Goal: Task Accomplishment & Management: Manage account settings

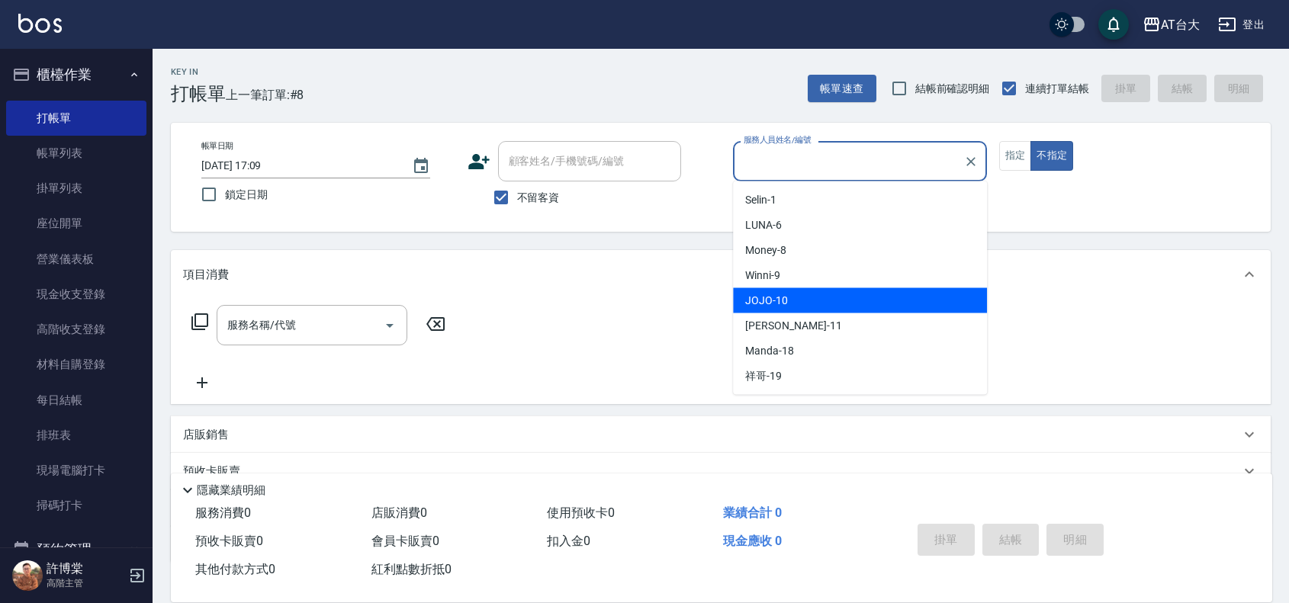
click at [784, 302] on span "JOJO -10" at bounding box center [766, 301] width 43 height 16
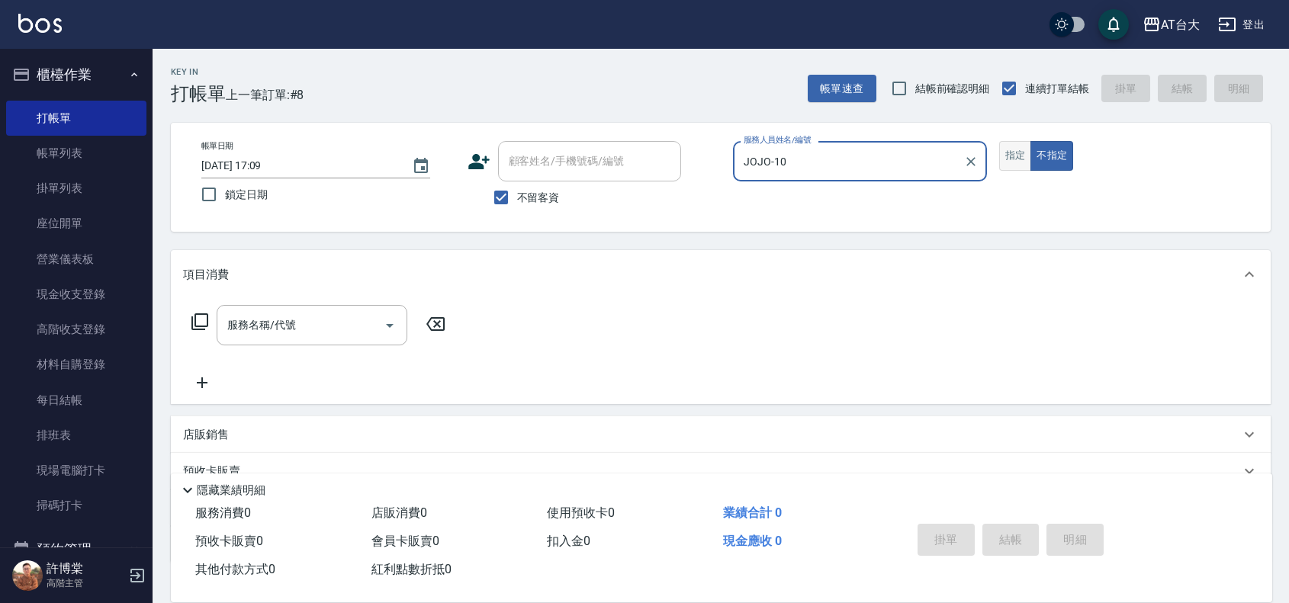
type input "JOJO-10"
click at [1019, 153] on button "指定" at bounding box center [1015, 156] width 33 height 30
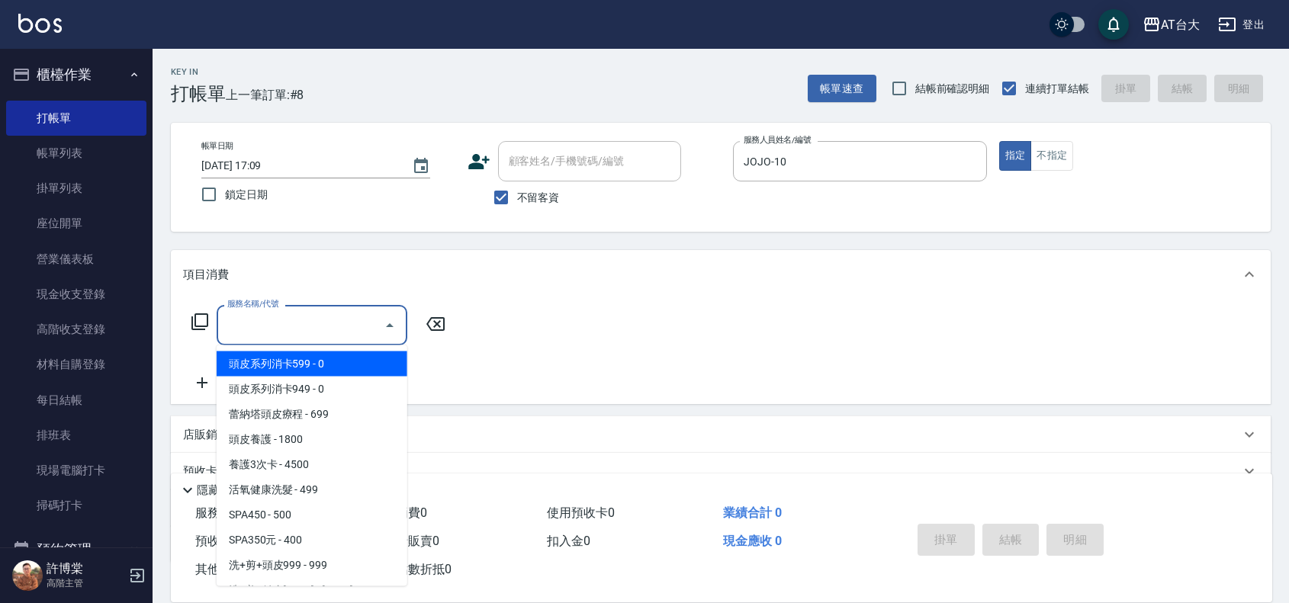
click at [309, 333] on input "服務名稱/代號" at bounding box center [301, 325] width 154 height 27
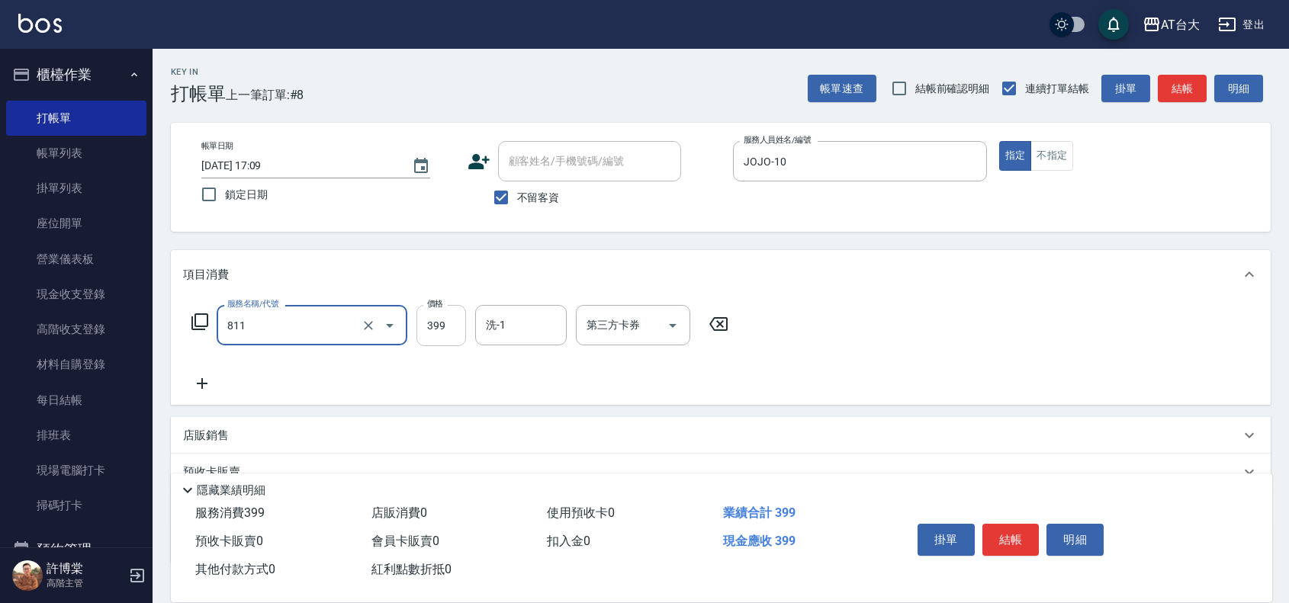
type input "洗+剪(811)"
click at [433, 317] on input "399" at bounding box center [442, 325] width 50 height 41
type input "599"
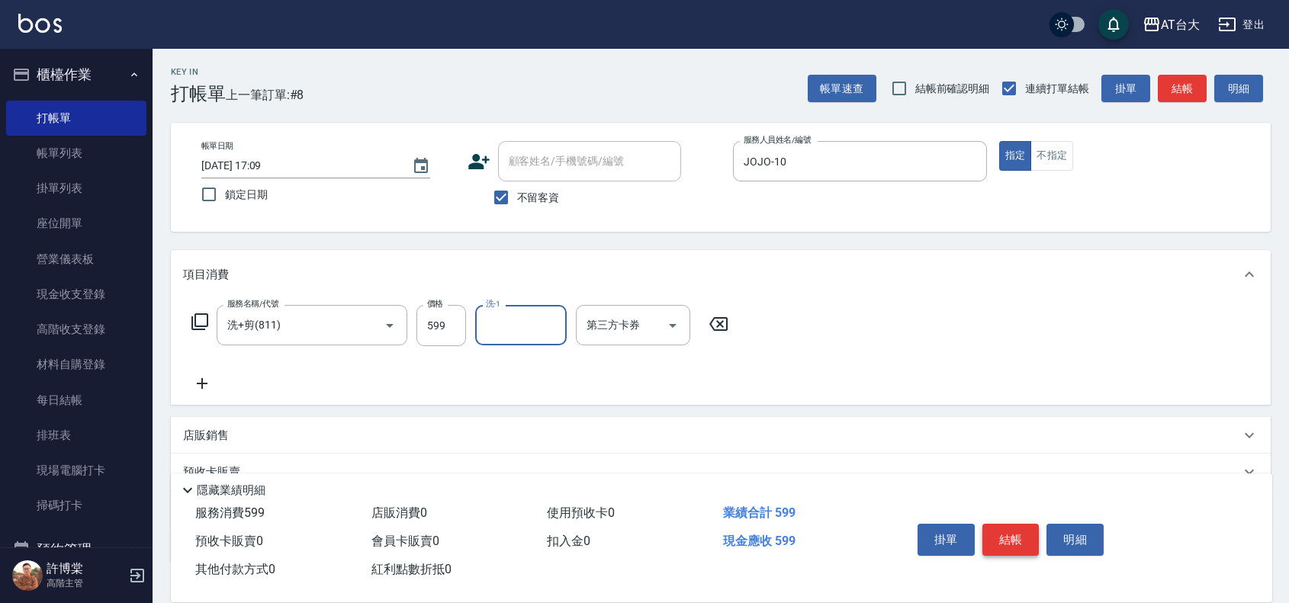
click at [1015, 525] on button "結帳" at bounding box center [1011, 540] width 57 height 32
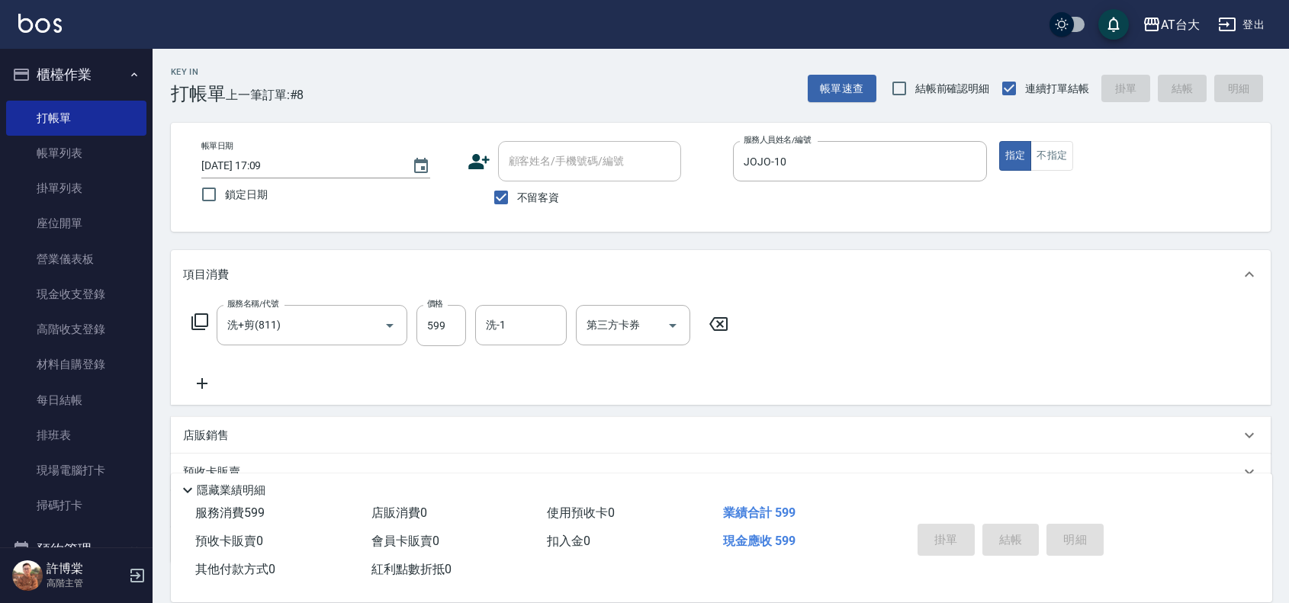
type input "[DATE] 18:08"
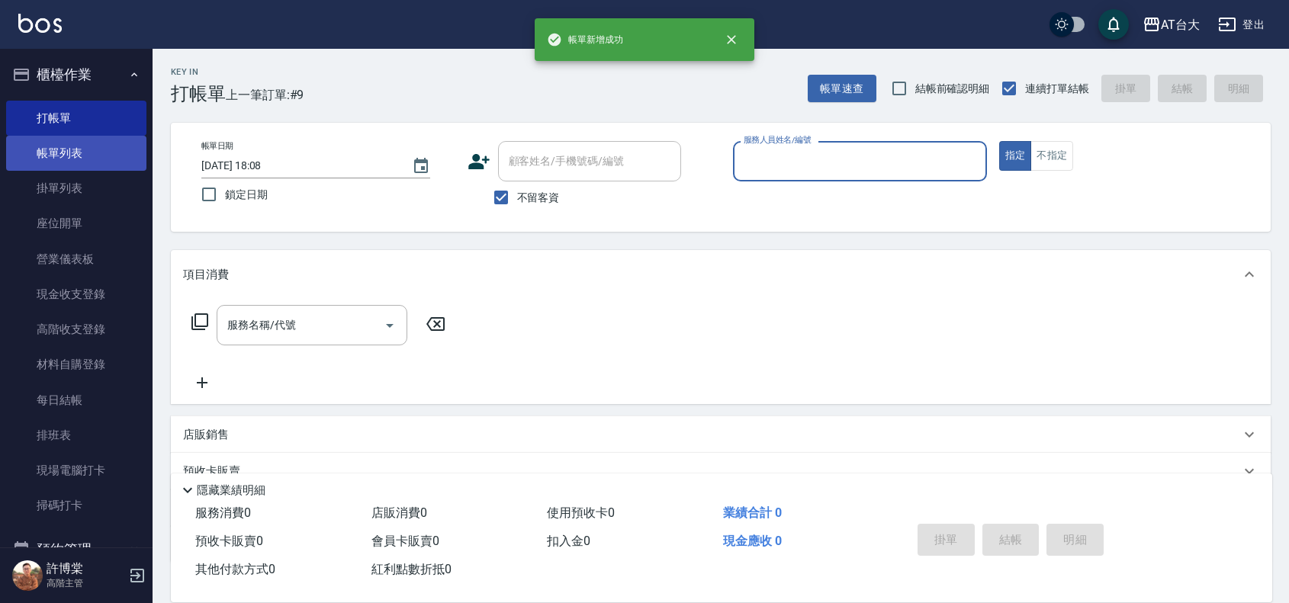
click at [66, 145] on link "帳單列表" at bounding box center [76, 153] width 140 height 35
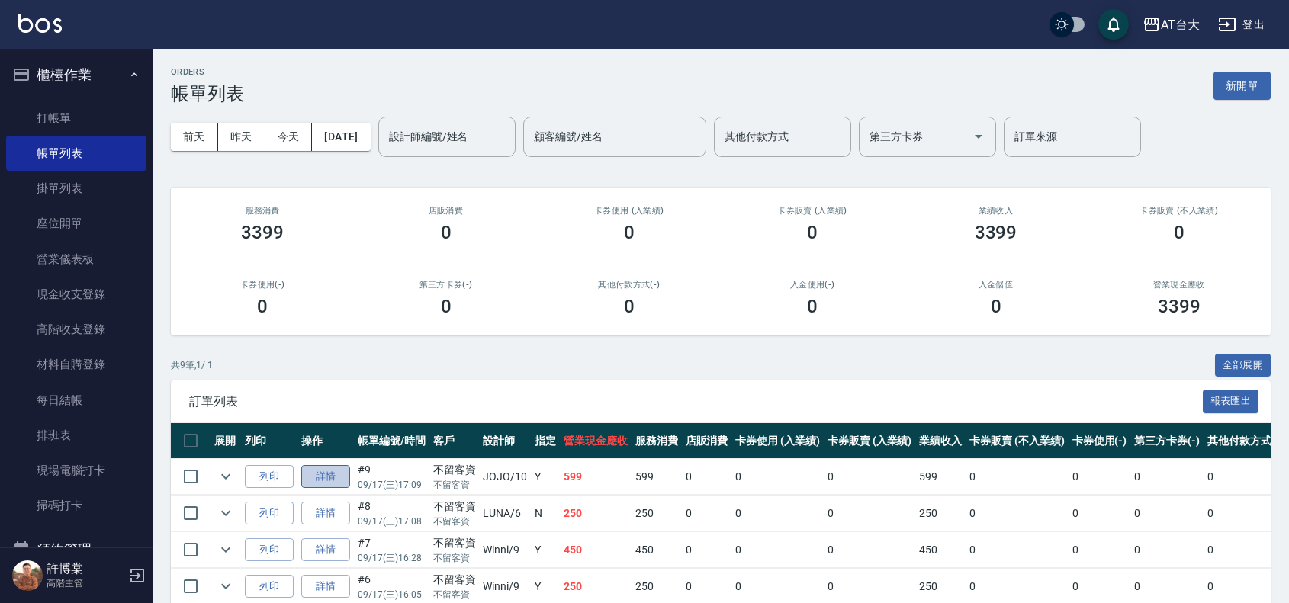
click at [326, 478] on link "詳情" at bounding box center [325, 477] width 49 height 24
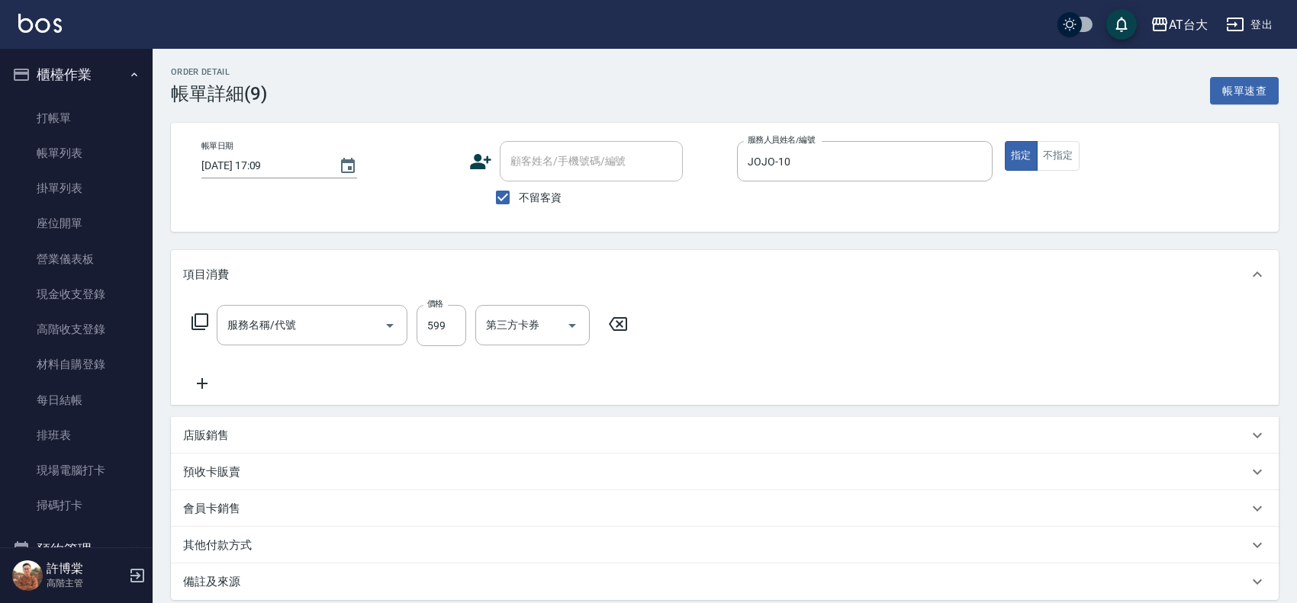
type input "[DATE] 17:09"
checkbox input "true"
type input "JOJO-10"
type input "洗+剪(811)"
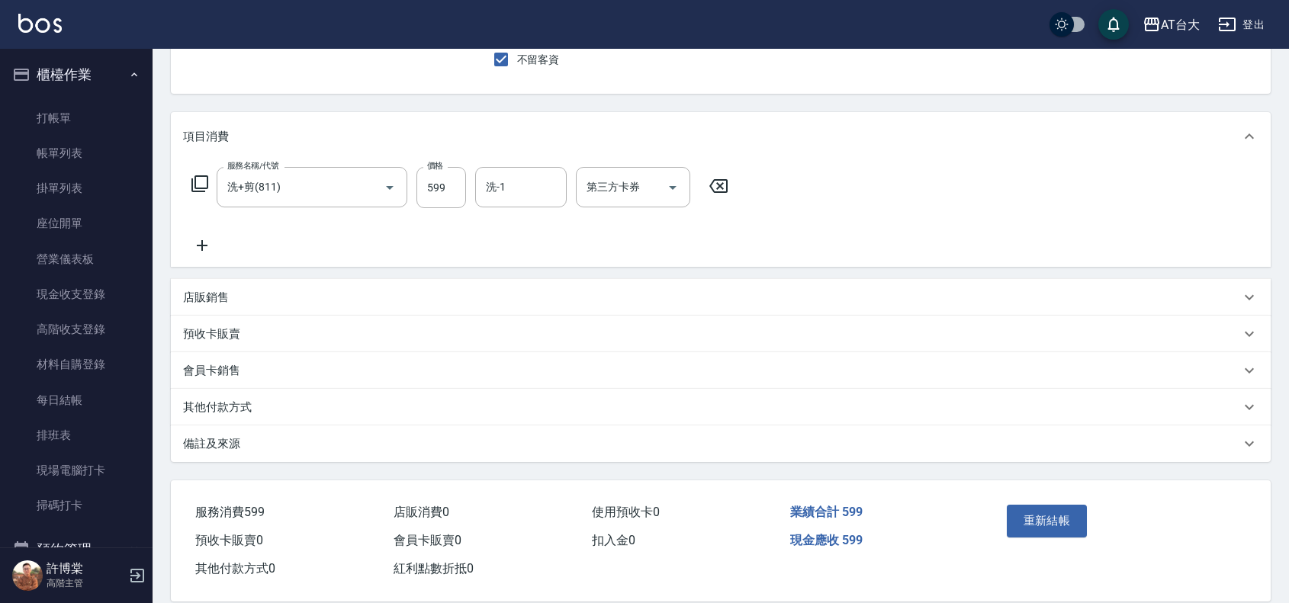
scroll to position [161, 0]
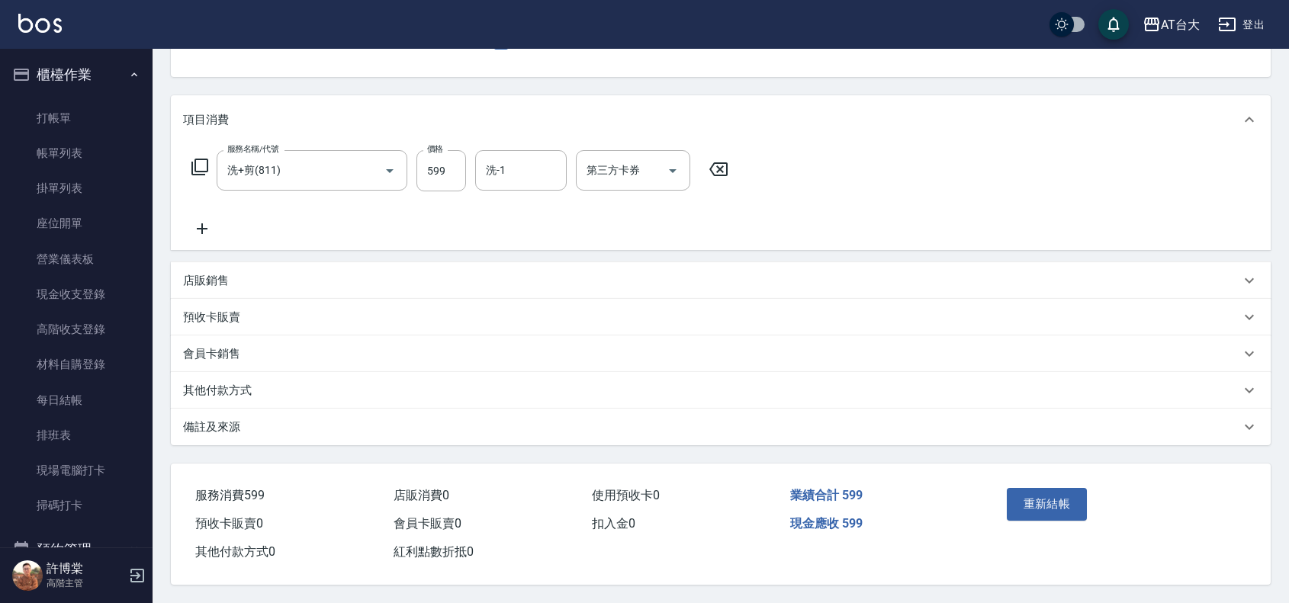
click at [359, 273] on div "店販銷售" at bounding box center [711, 281] width 1057 height 16
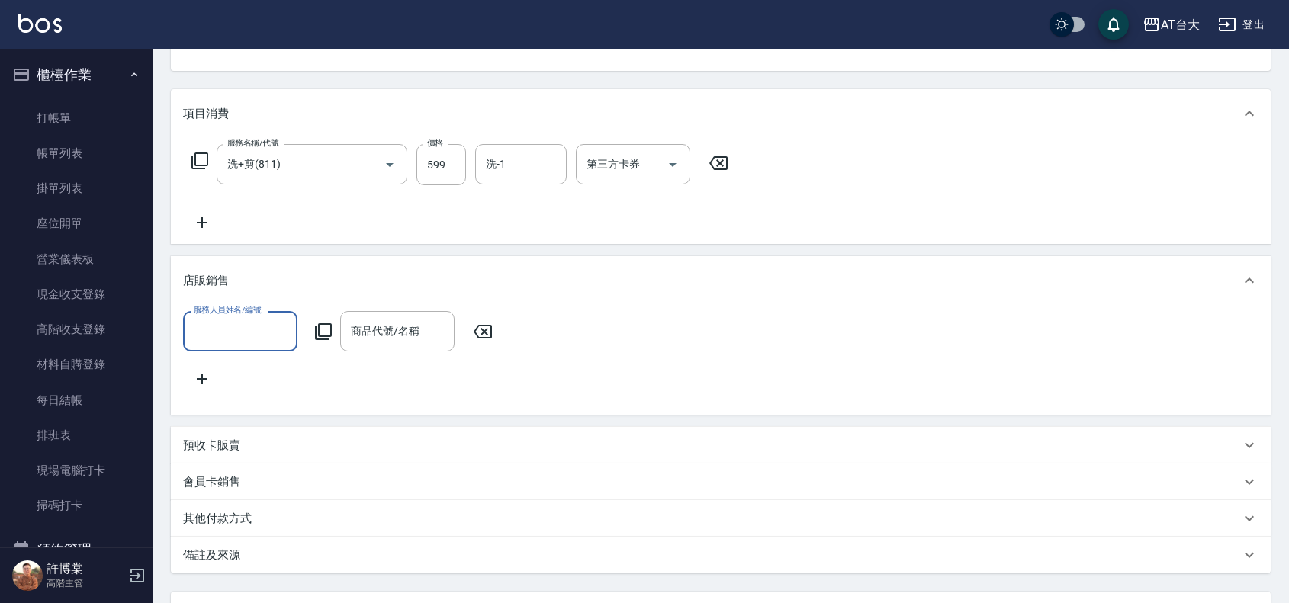
scroll to position [0, 0]
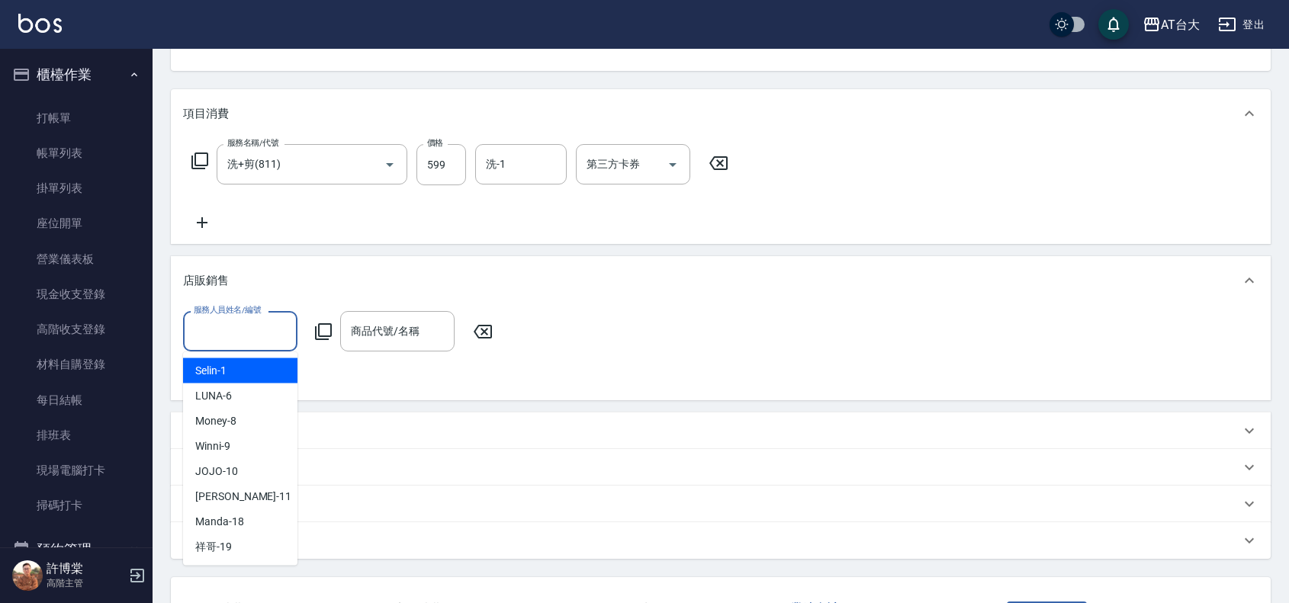
click at [249, 339] on input "服務人員姓名/編號" at bounding box center [240, 331] width 101 height 27
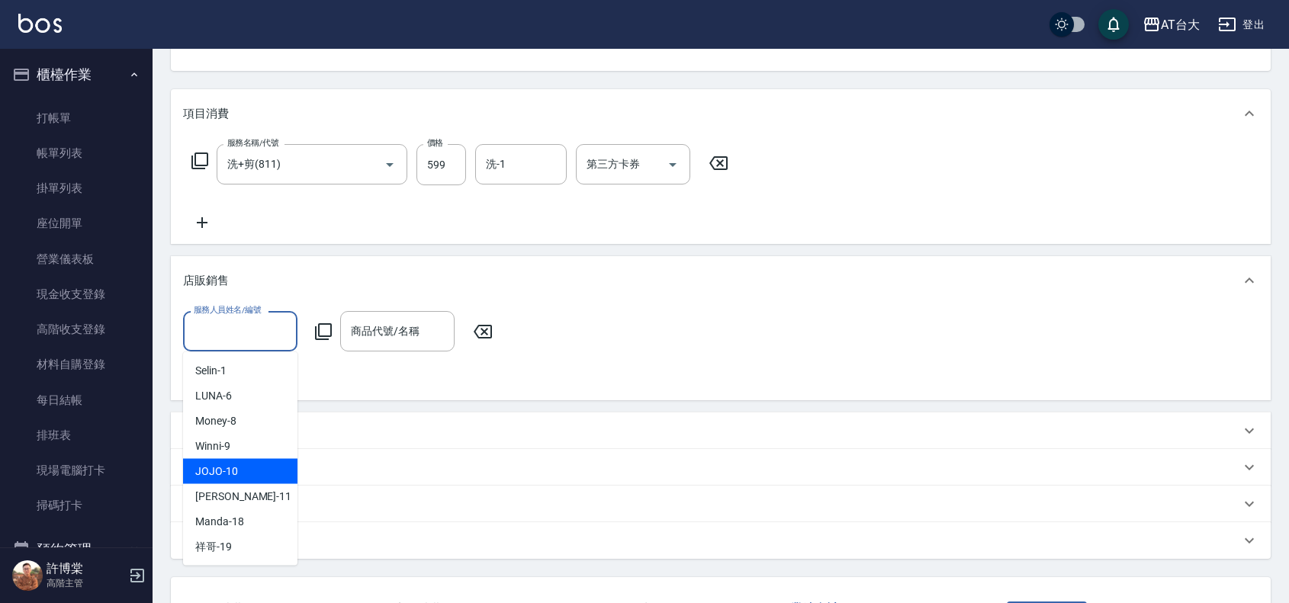
click at [222, 467] on span "JOJO -10" at bounding box center [216, 472] width 43 height 16
type input "JOJO-10"
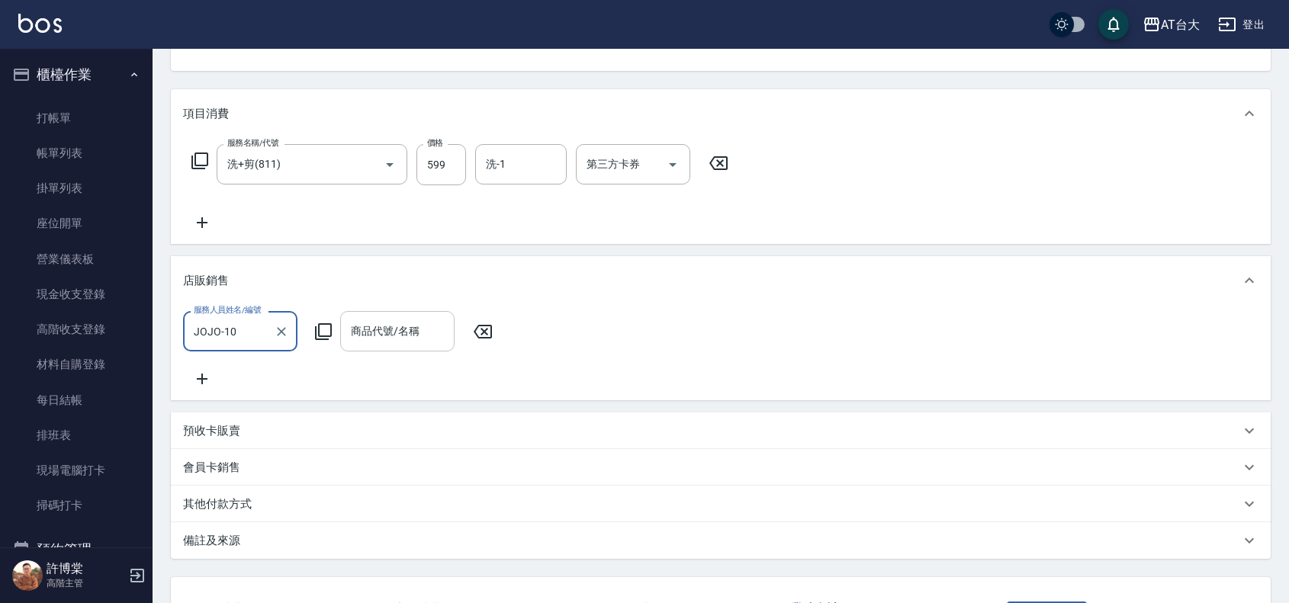
click at [382, 328] on div "商品代號/名稱 商品代號/名稱" at bounding box center [397, 331] width 114 height 40
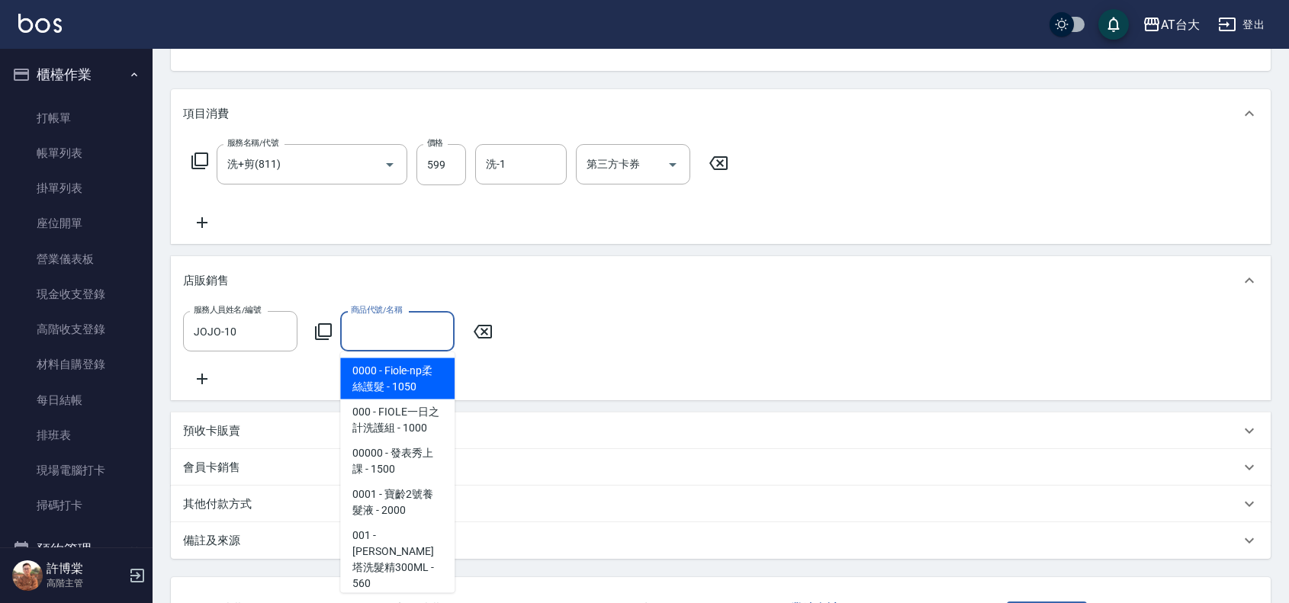
type input "m"
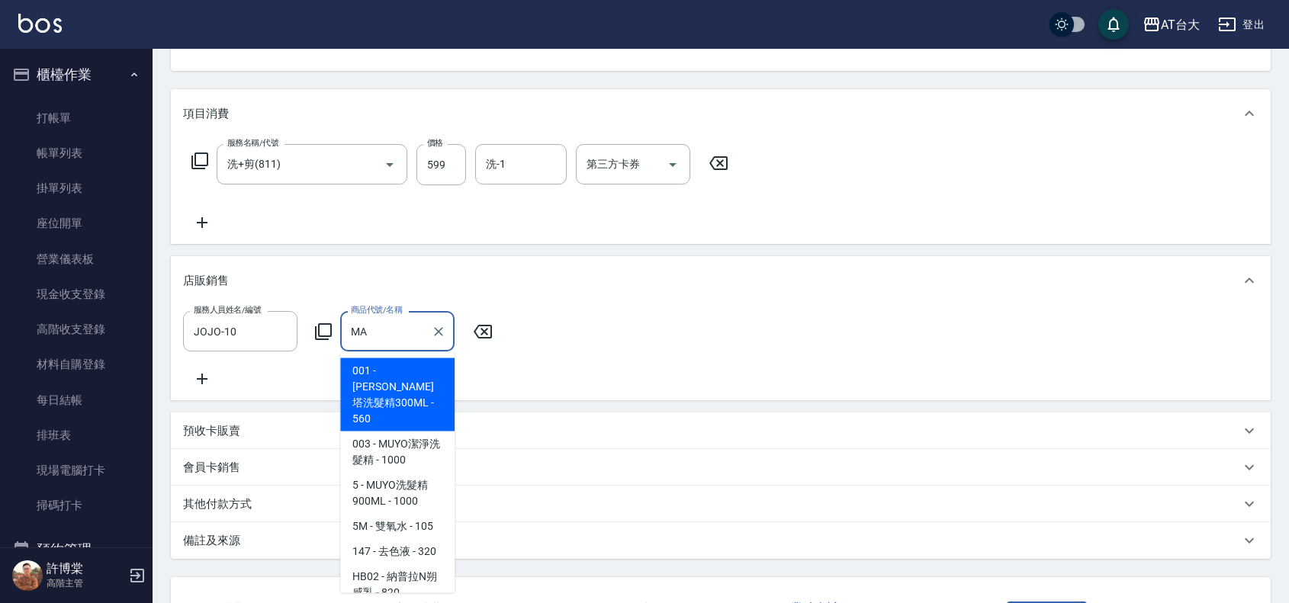
scroll to position [37, 0]
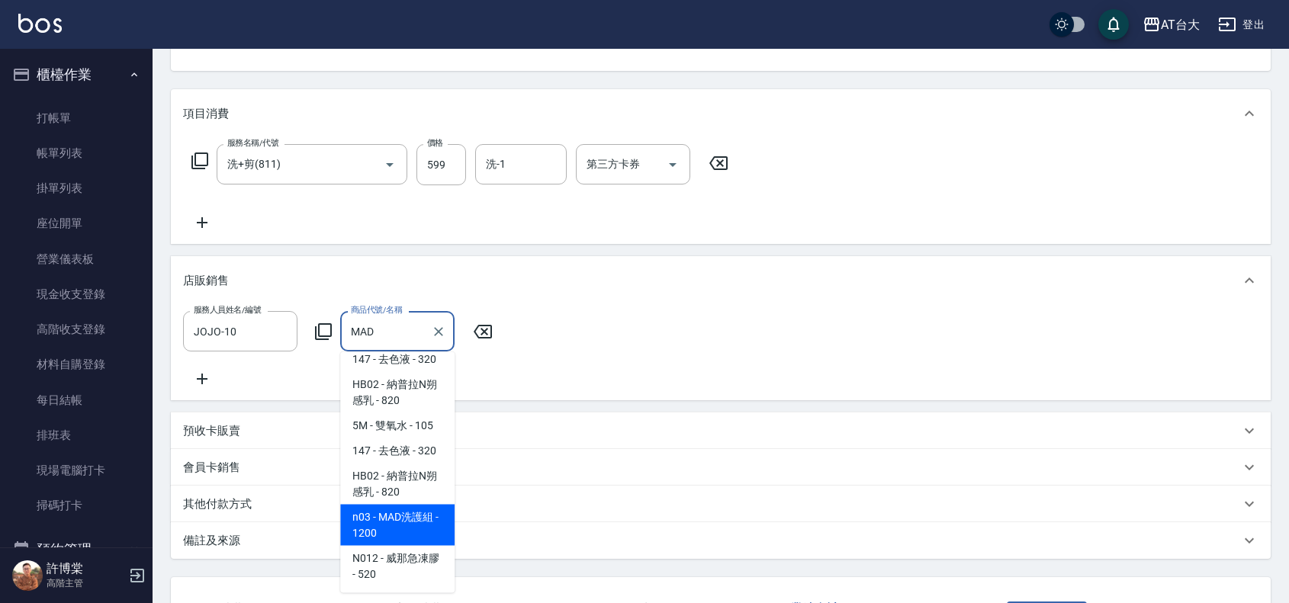
click at [395, 546] on span "n03 - MAD洗護組 - 1200" at bounding box center [397, 525] width 114 height 41
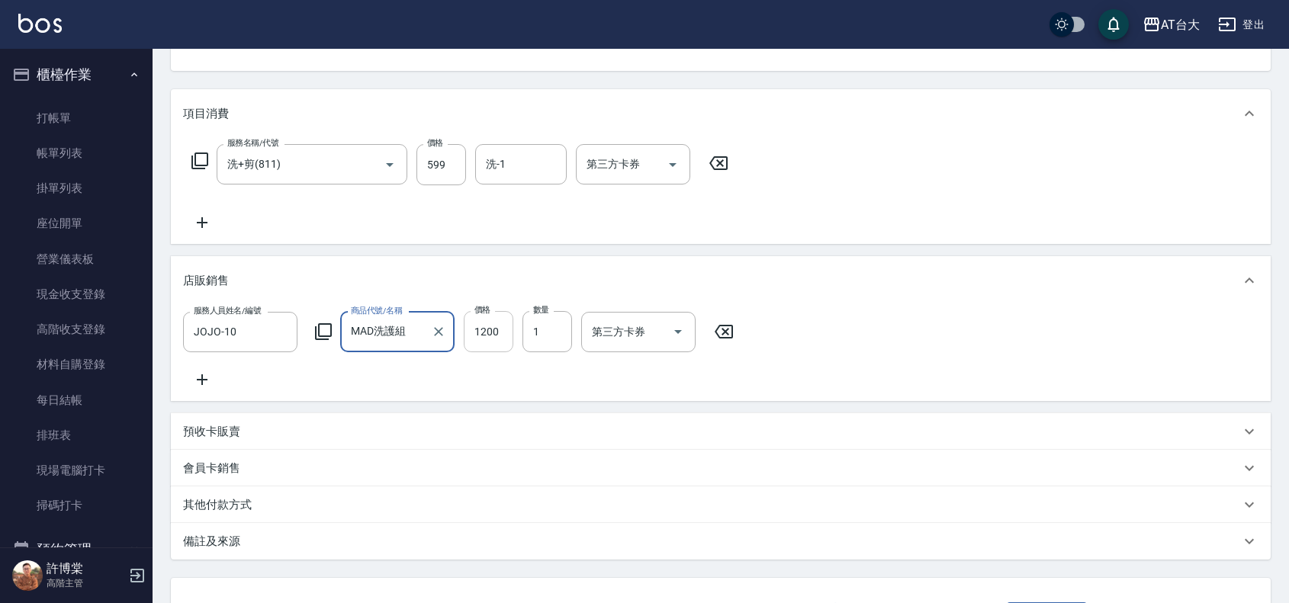
type input "MAD洗護組"
click at [500, 332] on input "1200" at bounding box center [489, 331] width 50 height 41
type input "899"
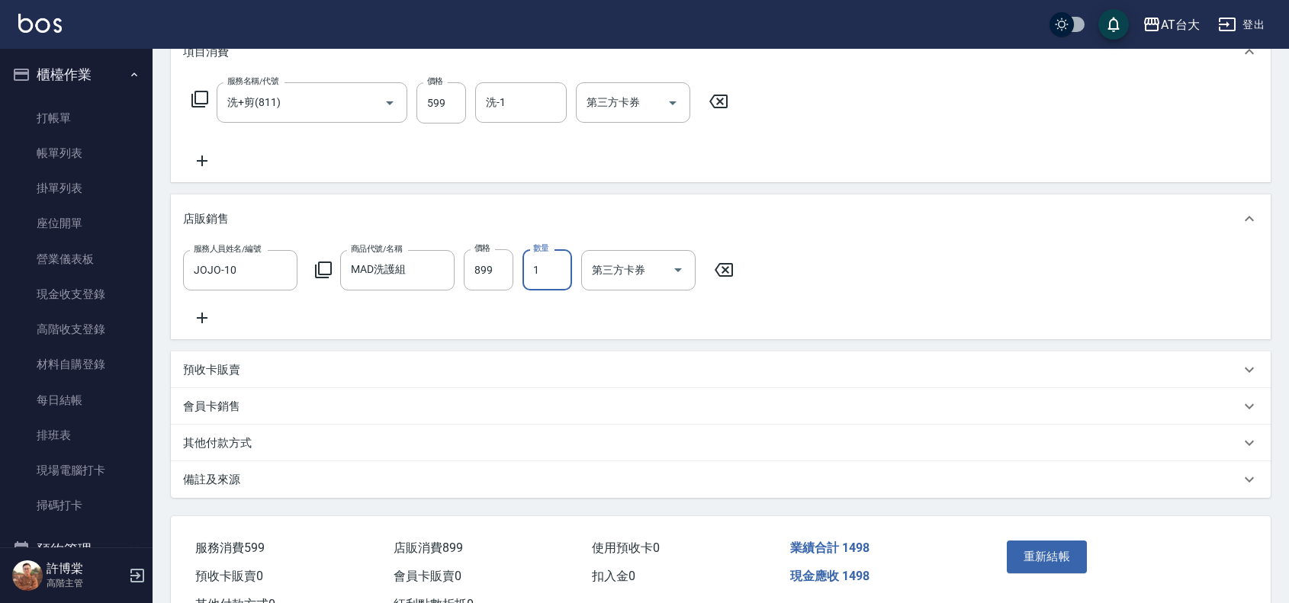
scroll to position [295, 0]
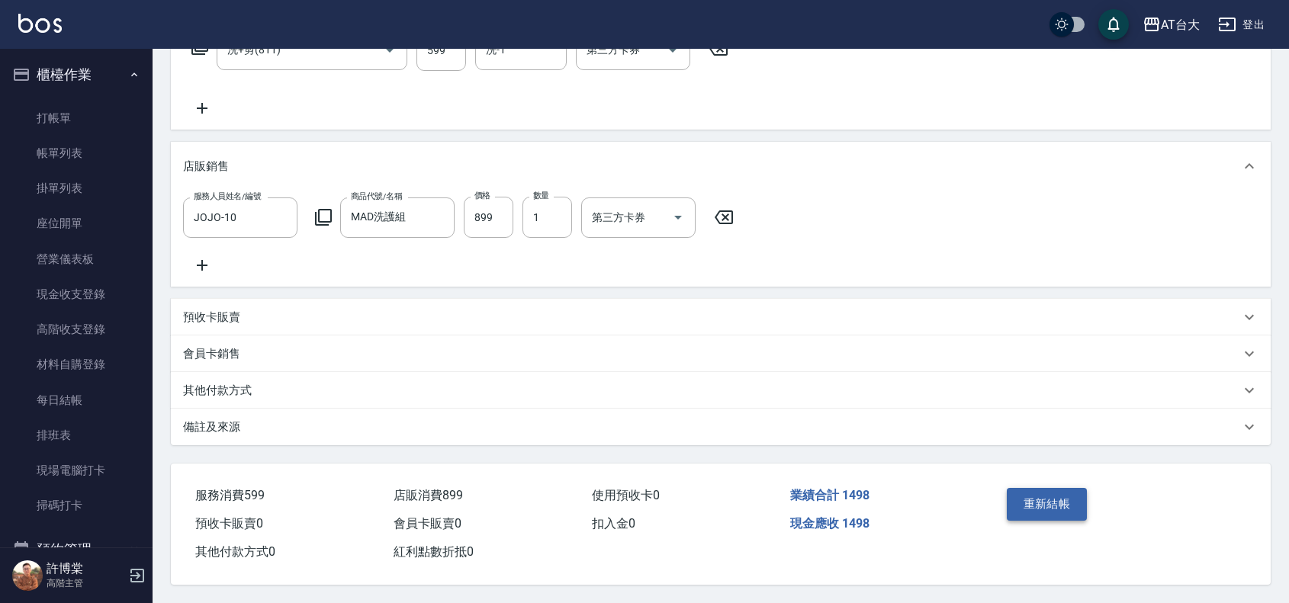
click at [1034, 490] on button "重新結帳" at bounding box center [1047, 504] width 81 height 32
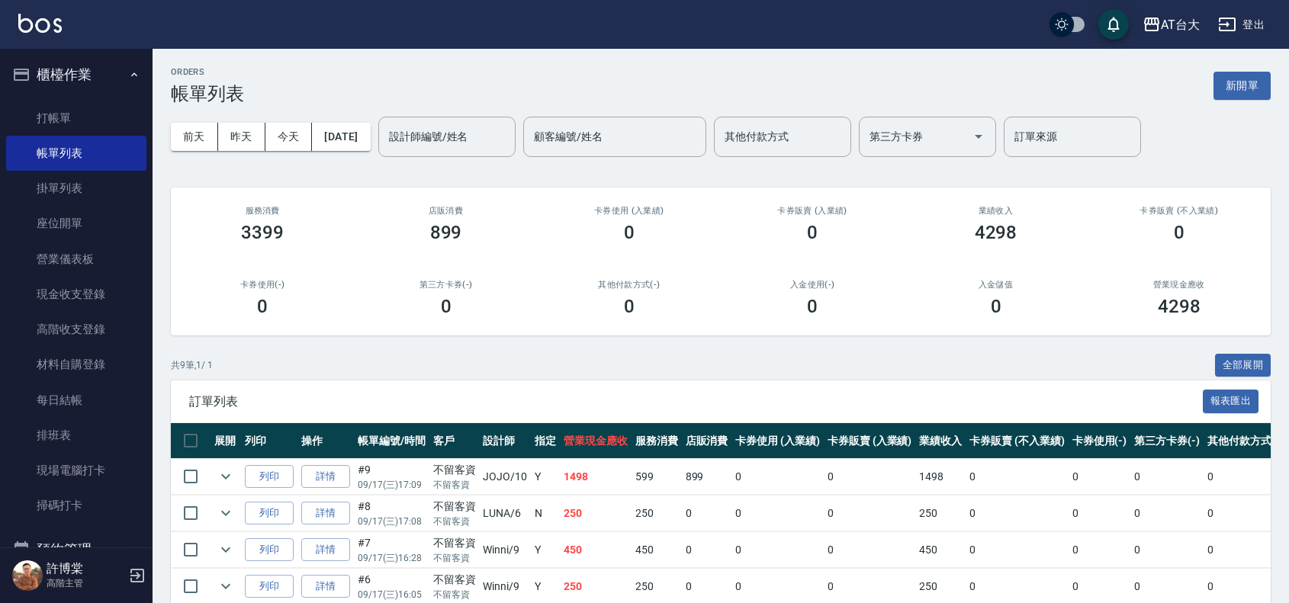
click at [253, 172] on div "ORDERS 帳單列表 新開單 [DATE] [DATE] [DATE] [DATE] 設計師編號/姓名 設計師編號/姓名 顧客編號/姓名 顧客編號/姓名 其…" at bounding box center [721, 448] width 1137 height 799
drag, startPoint x: 77, startPoint y: 122, endPoint x: 256, endPoint y: 175, distance: 187.0
click at [77, 122] on link "打帳單" at bounding box center [76, 118] width 140 height 35
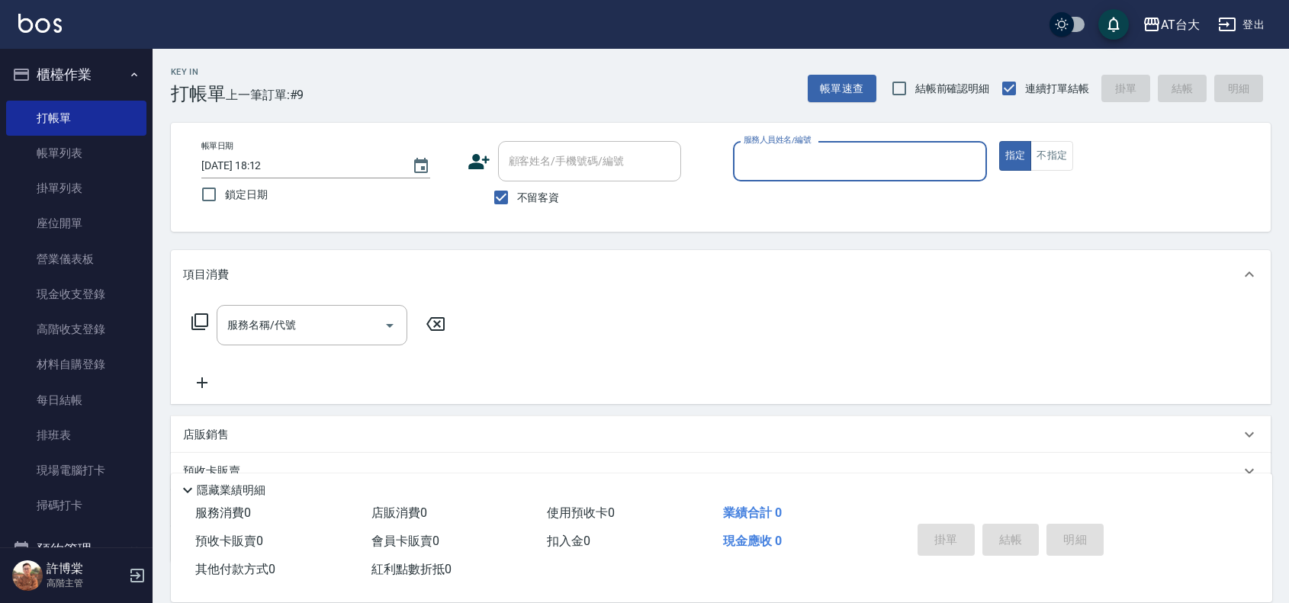
click at [844, 174] on input "服務人員姓名/編號" at bounding box center [860, 161] width 240 height 27
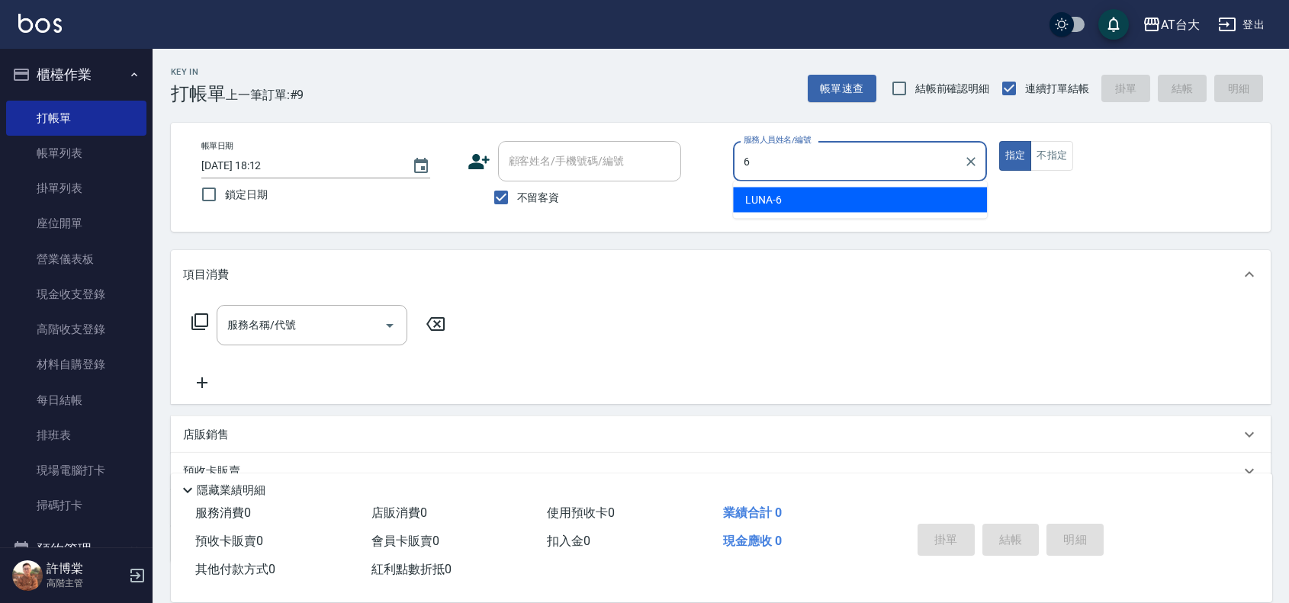
type input "LUNA-6"
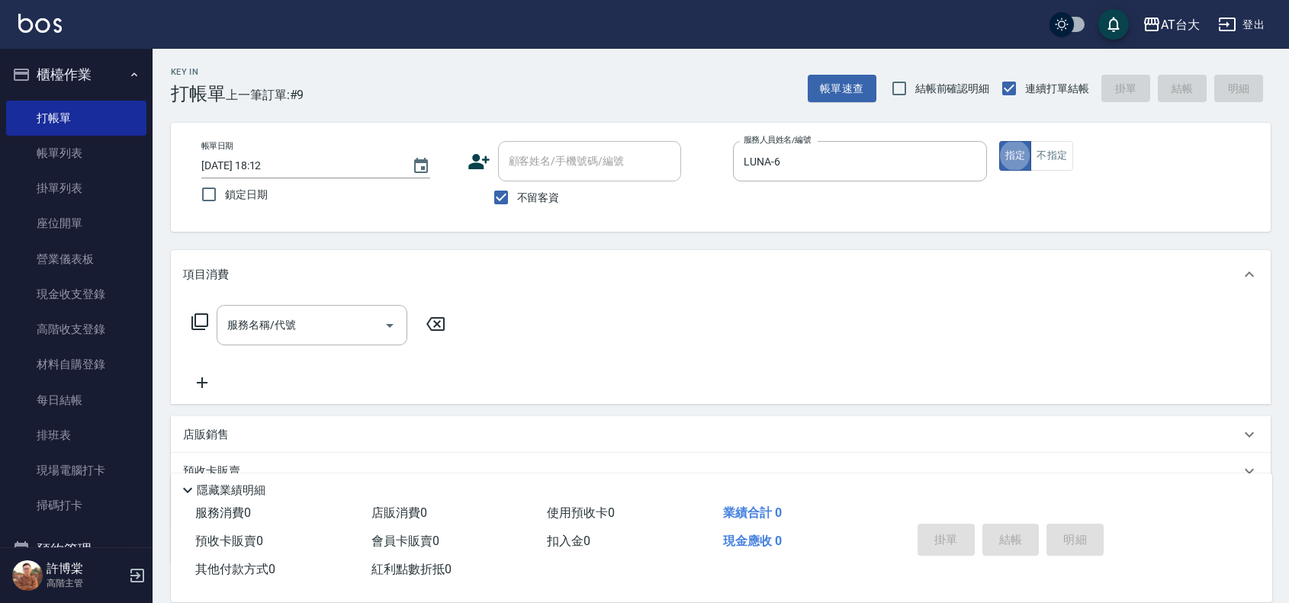
type button "true"
click at [1066, 168] on button "不指定" at bounding box center [1052, 156] width 43 height 30
type button "false"
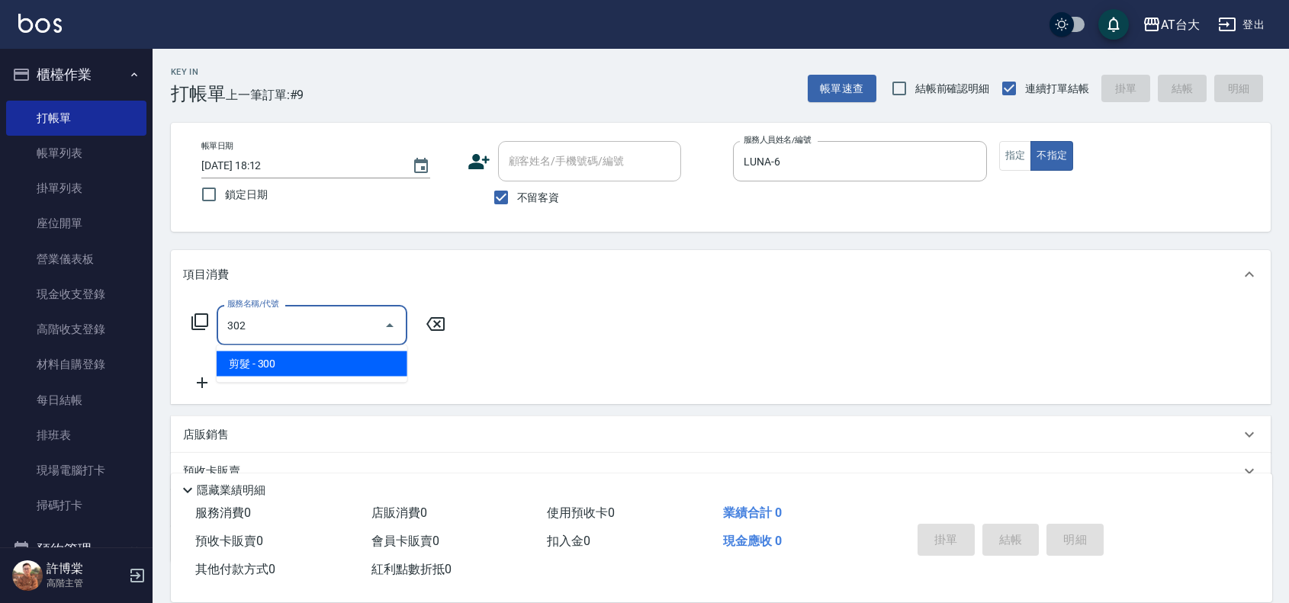
type input "剪髮(302)"
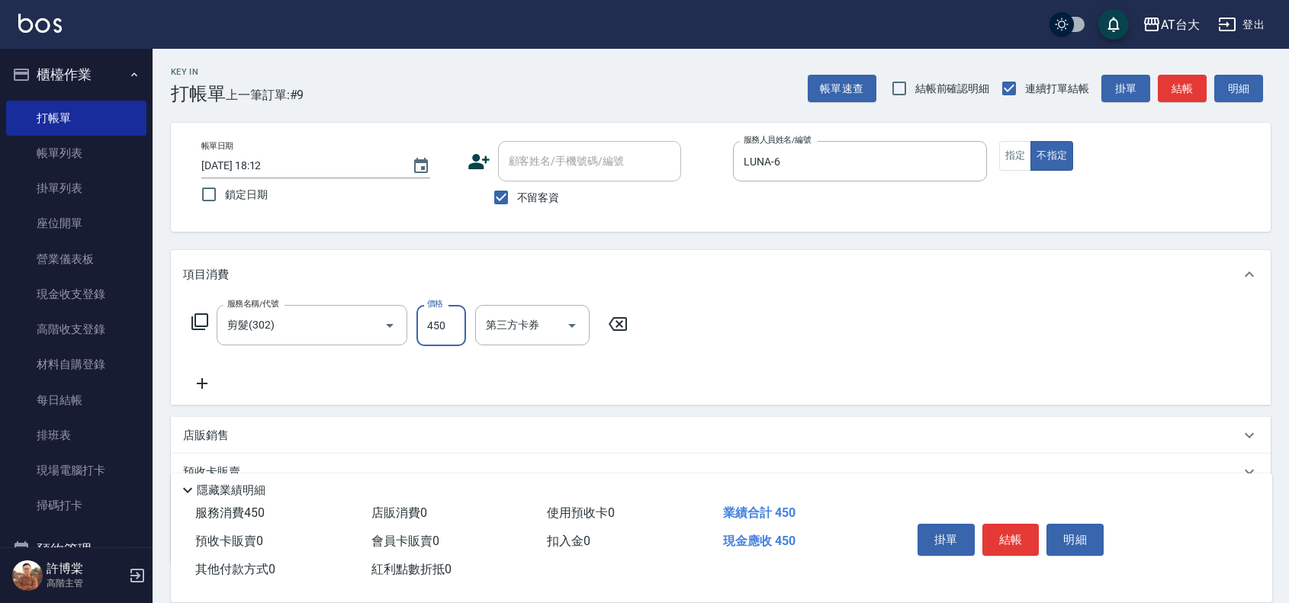
type input "450"
click at [1019, 518] on div "掛單 結帳 明細" at bounding box center [1011, 542] width 199 height 48
click at [1019, 525] on button "結帳" at bounding box center [1011, 540] width 57 height 32
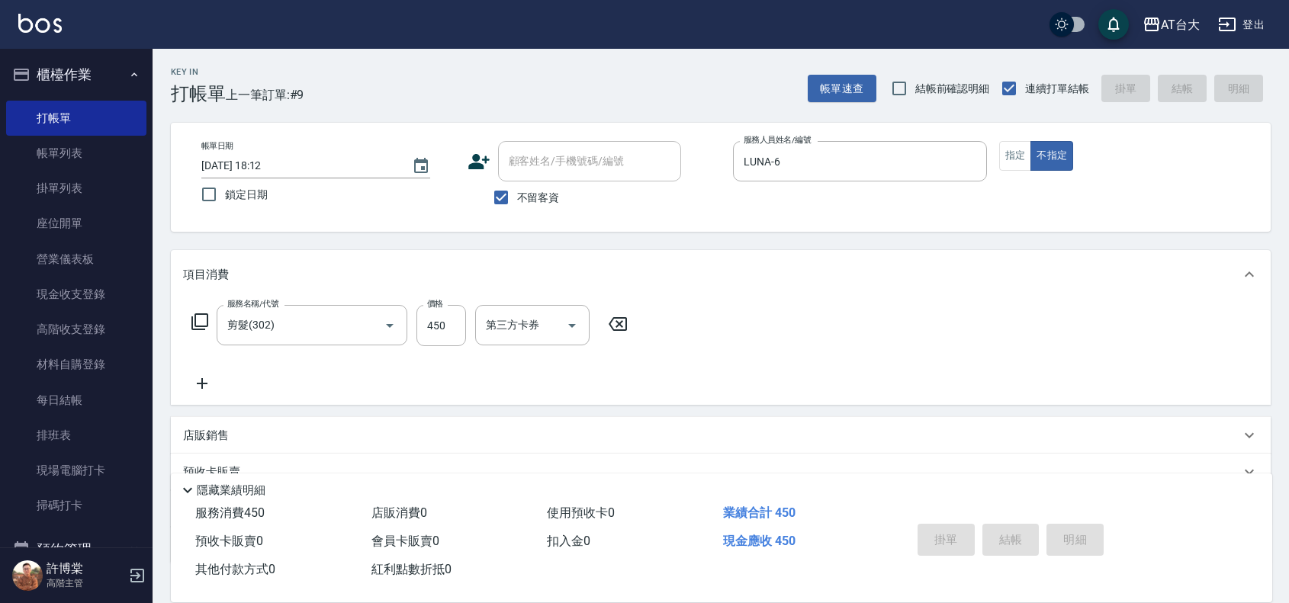
type input "[DATE] 18:13"
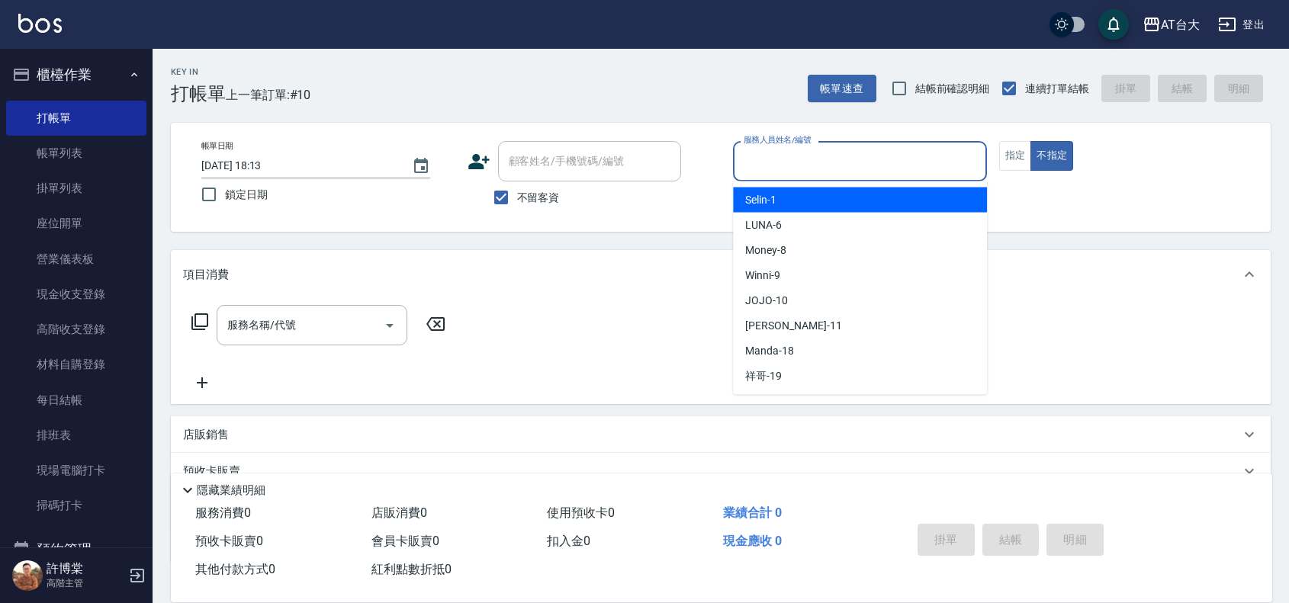
click at [898, 160] on input "服務人員姓名/編號" at bounding box center [860, 161] width 240 height 27
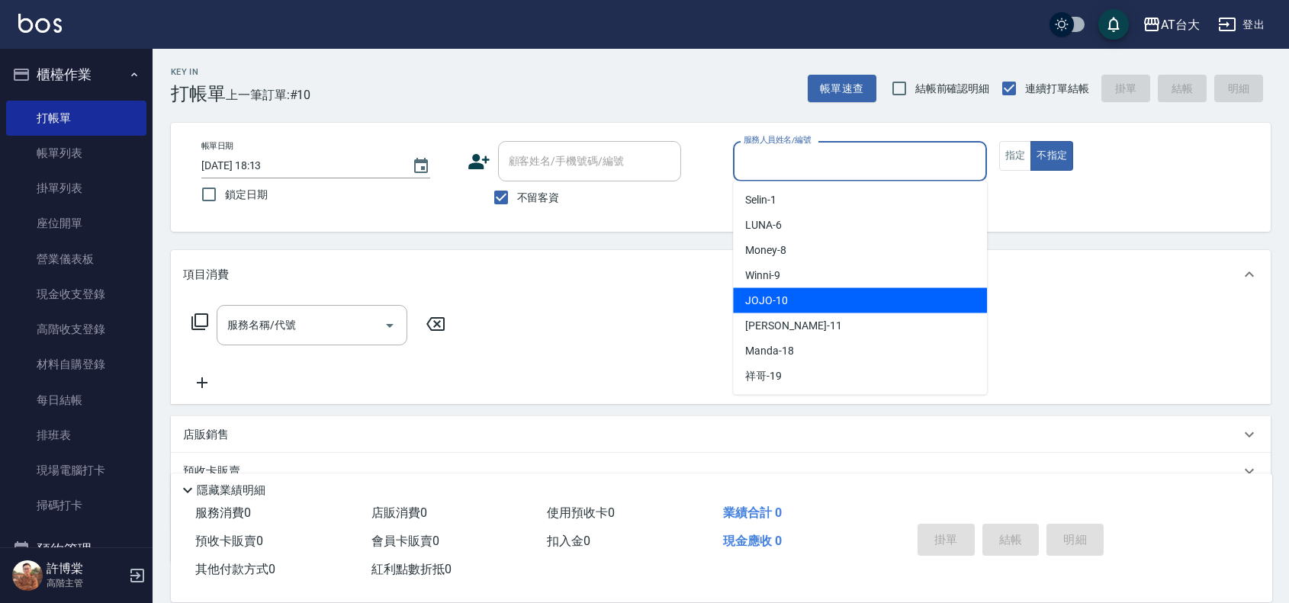
click at [880, 310] on div "JOJO -10" at bounding box center [860, 300] width 254 height 25
type input "JOJO-10"
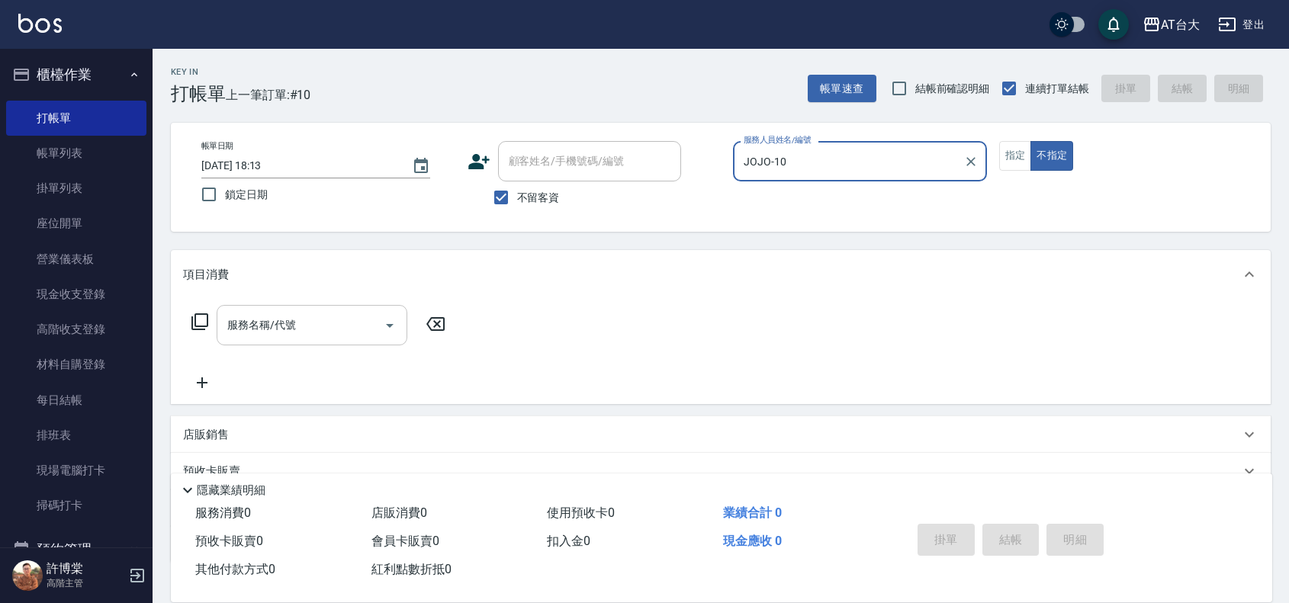
click at [345, 342] on div "服務名稱/代號" at bounding box center [312, 325] width 191 height 40
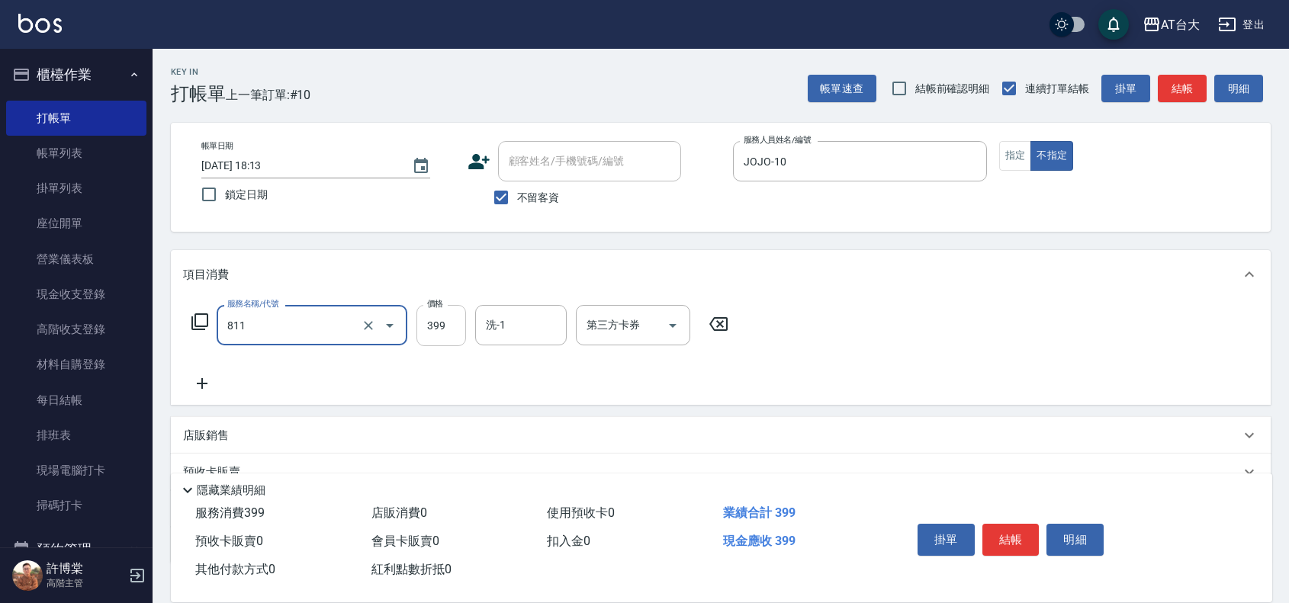
type input "洗+剪(811)"
click at [456, 322] on input "399" at bounding box center [442, 325] width 50 height 41
type input "450"
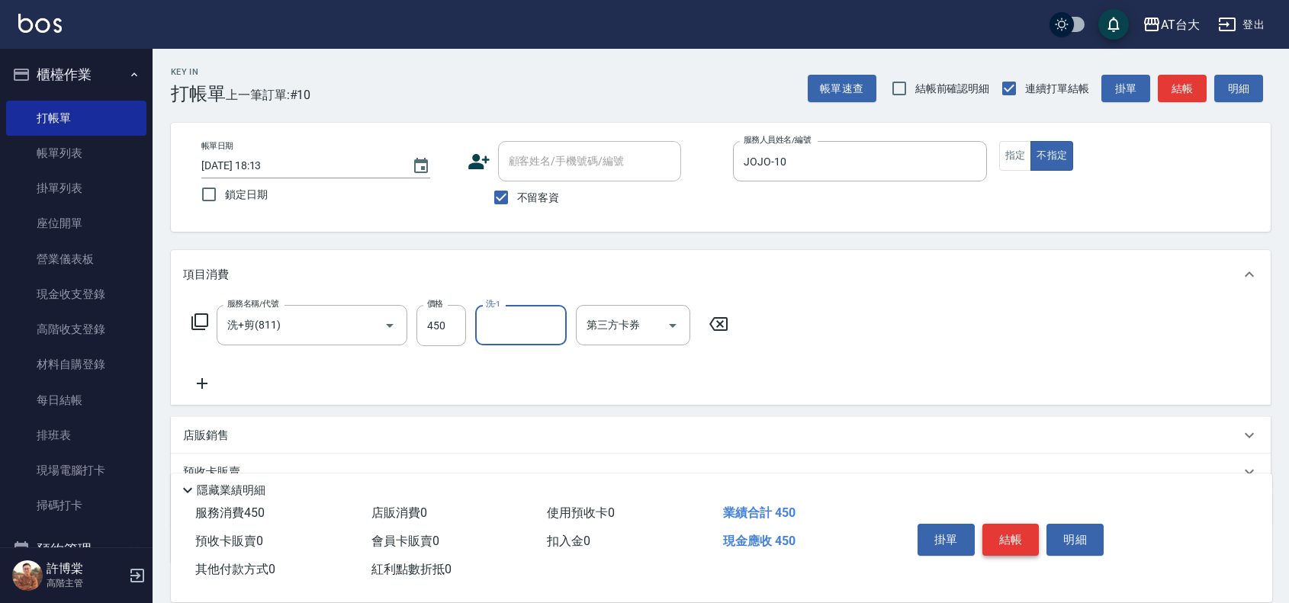
click at [1022, 532] on button "結帳" at bounding box center [1011, 540] width 57 height 32
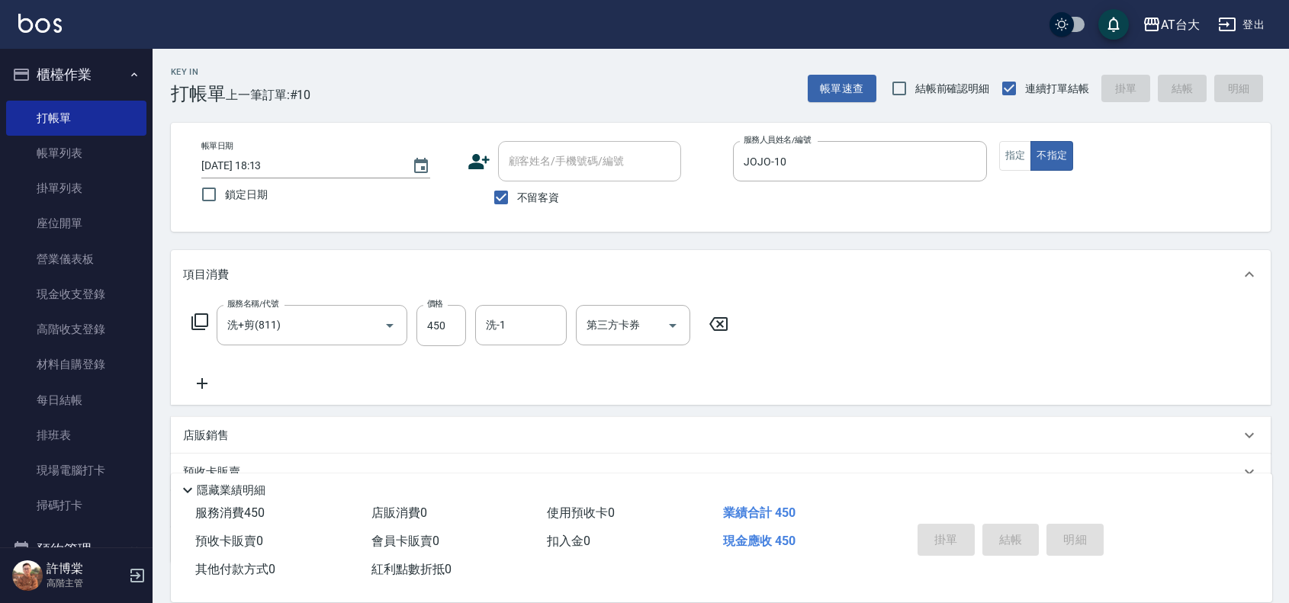
type input "[DATE] 18:29"
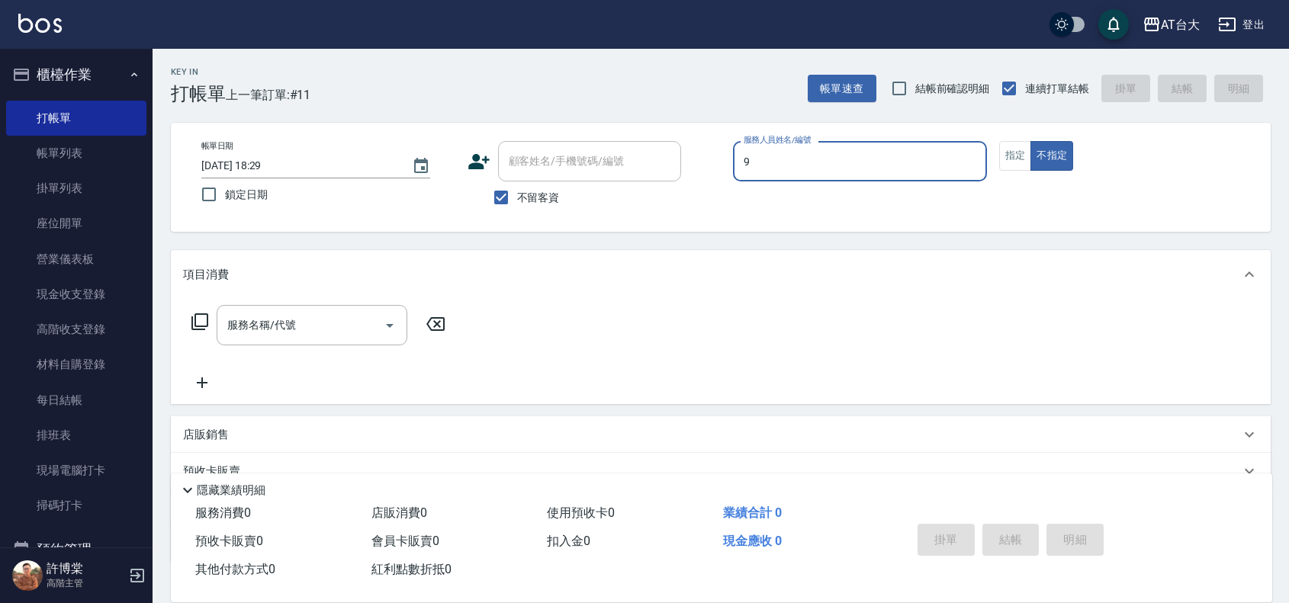
type input "Winni-9"
click at [321, 324] on input "服務名稱/代號" at bounding box center [301, 325] width 154 height 27
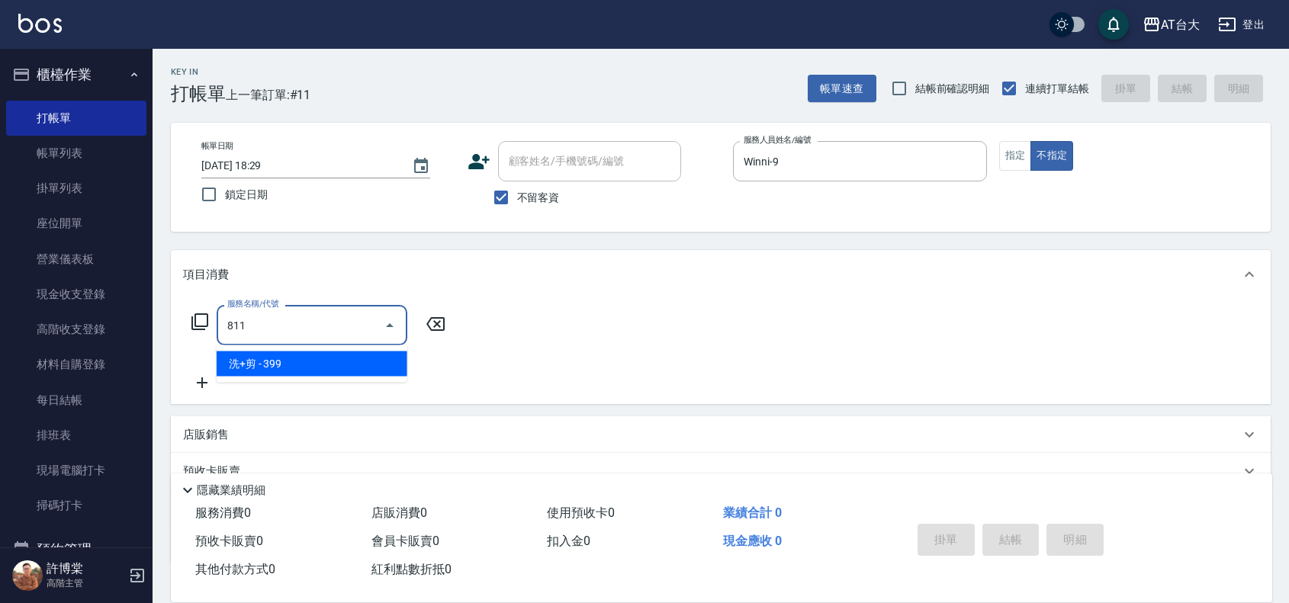
type input "洗+剪(811)"
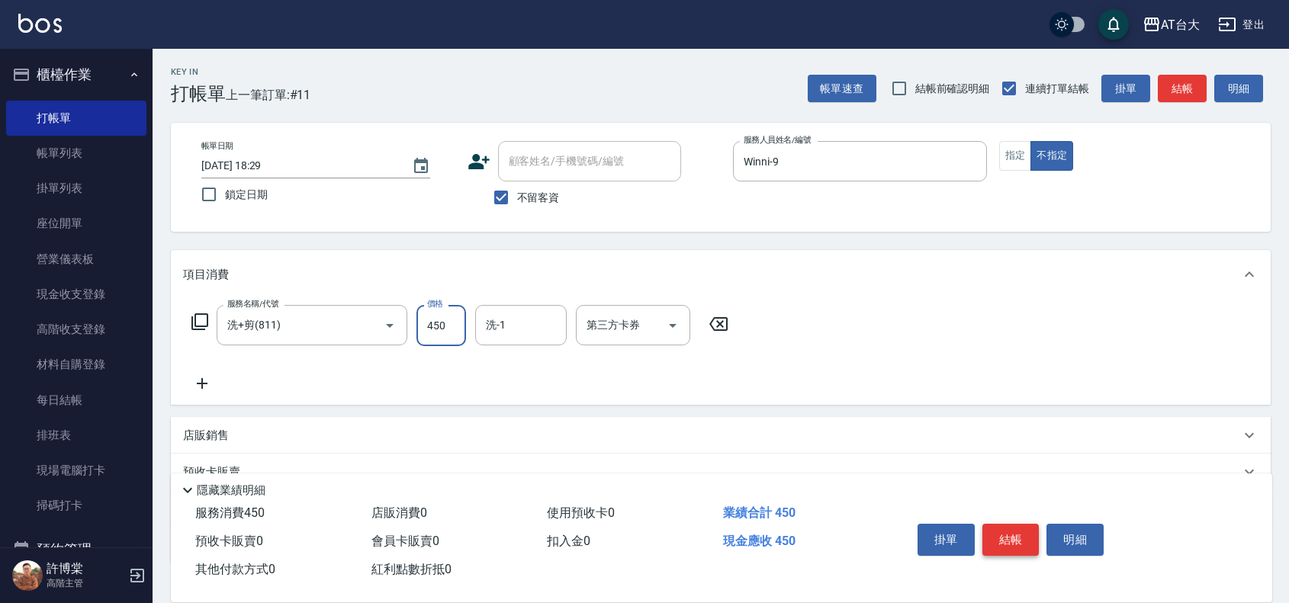
type input "450"
click at [1008, 529] on button "結帳" at bounding box center [1011, 540] width 57 height 32
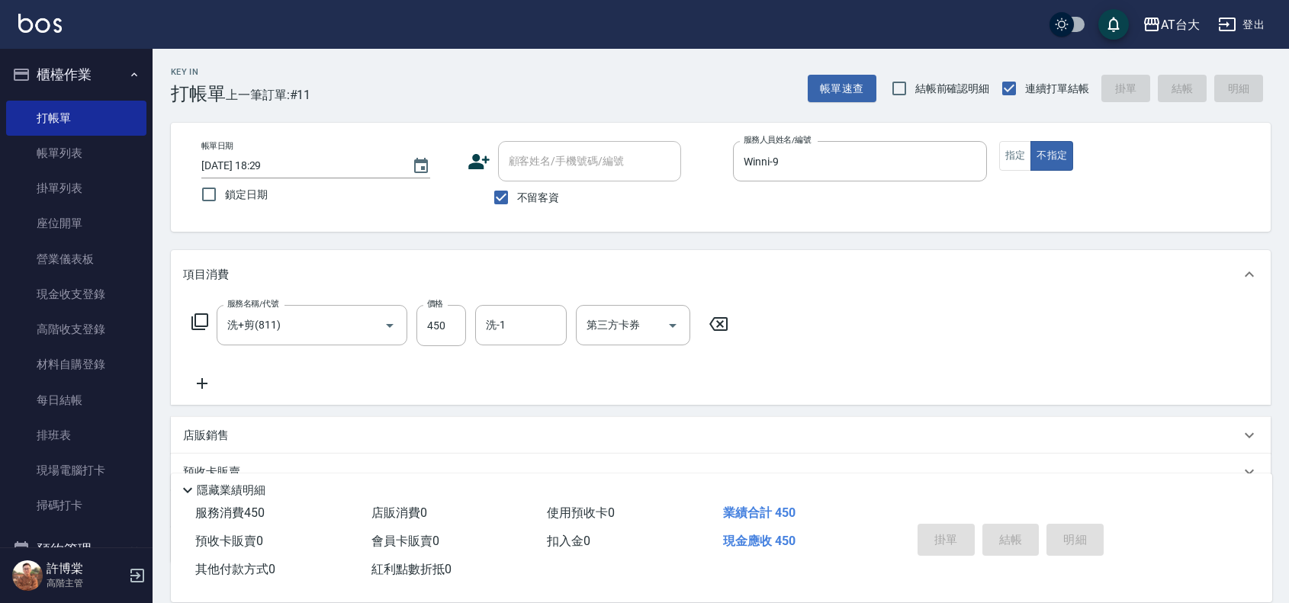
type input "[DATE] 18:36"
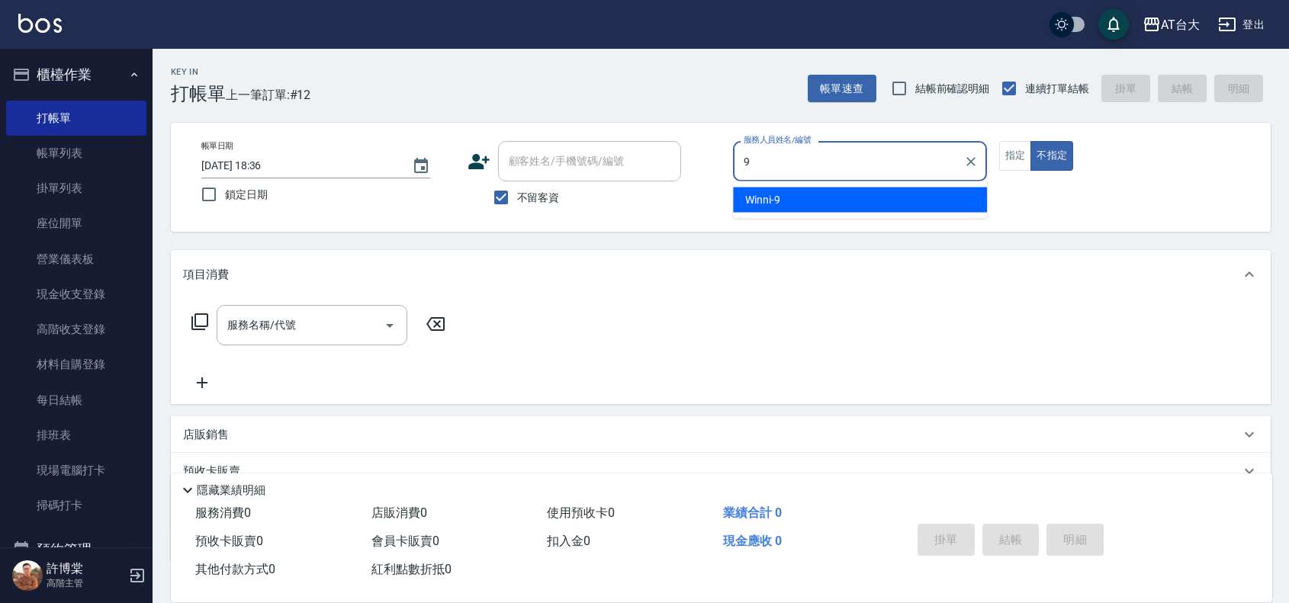
type input "Winni-9"
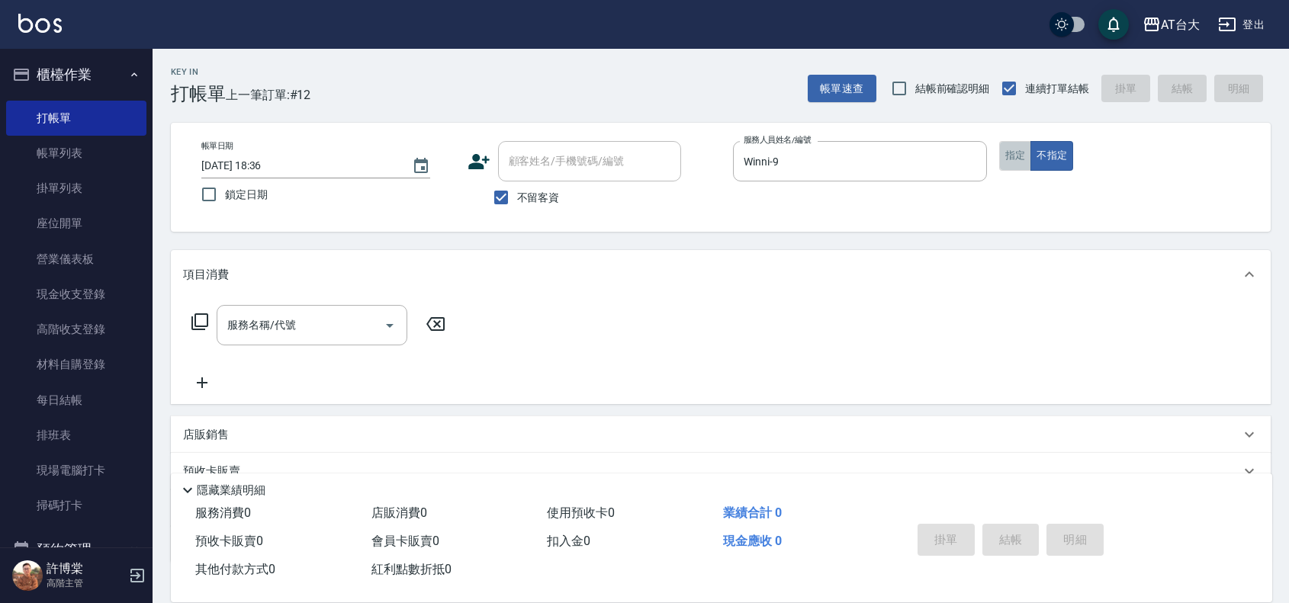
click at [1023, 161] on button "指定" at bounding box center [1015, 156] width 33 height 30
click at [264, 321] on div "服務名稱/代號 服務名稱/代號" at bounding box center [312, 325] width 191 height 40
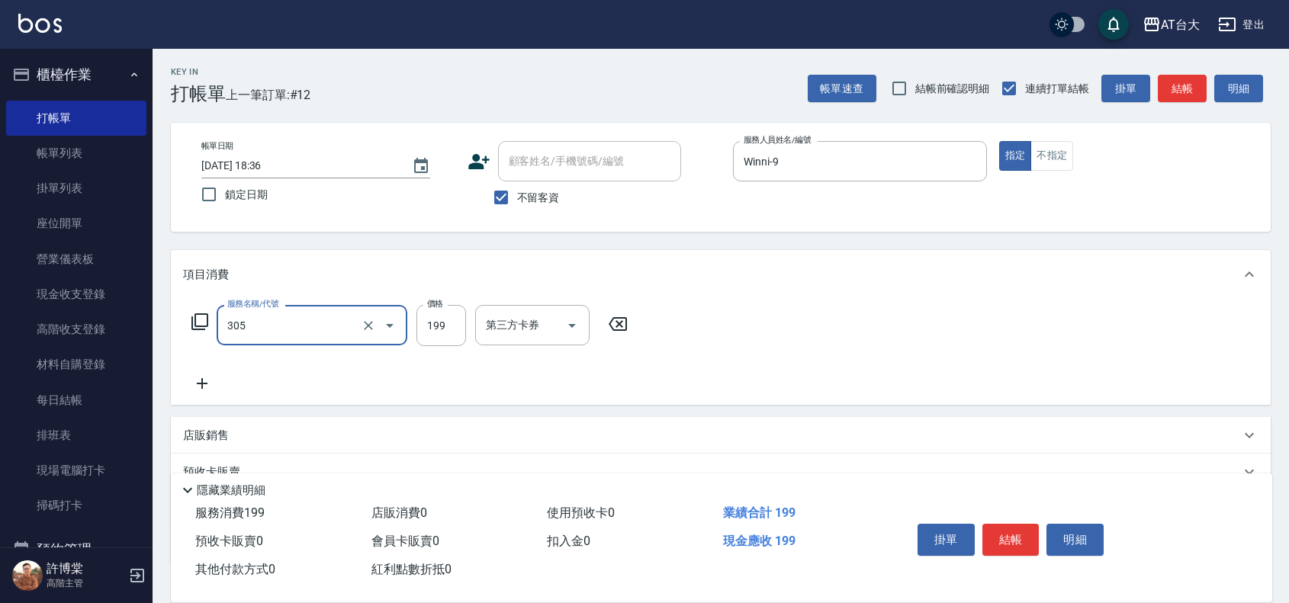
type input "剪髮(305)"
type input "250"
click at [992, 543] on button "結帳" at bounding box center [1011, 540] width 57 height 32
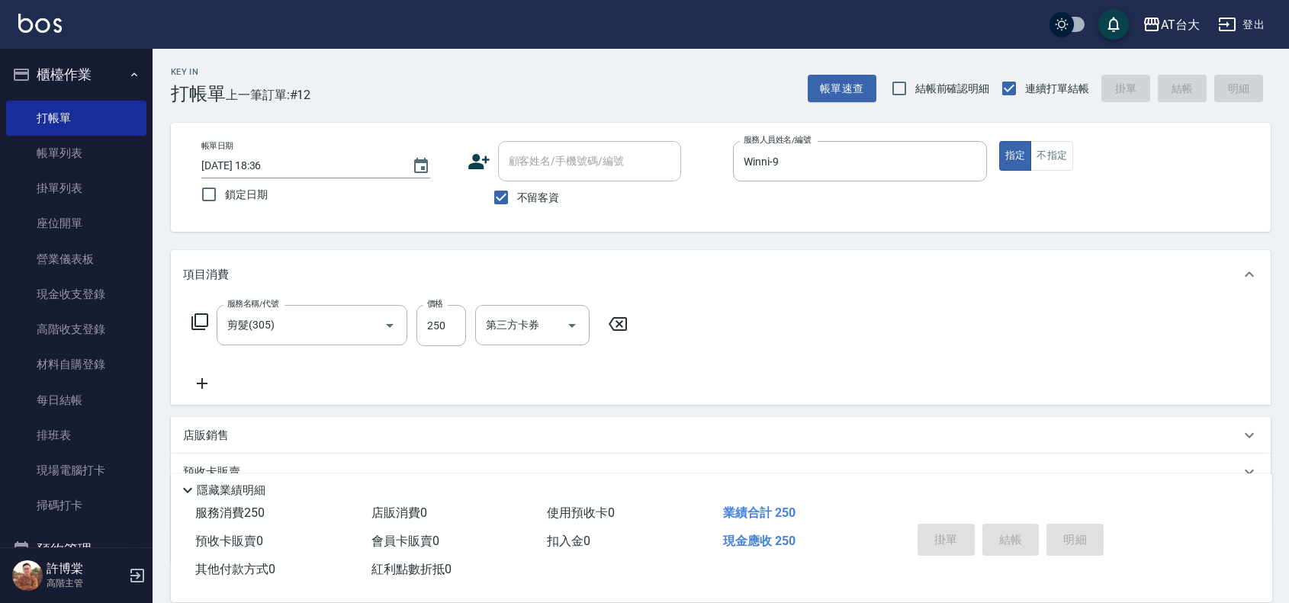
type input "[DATE] 18:56"
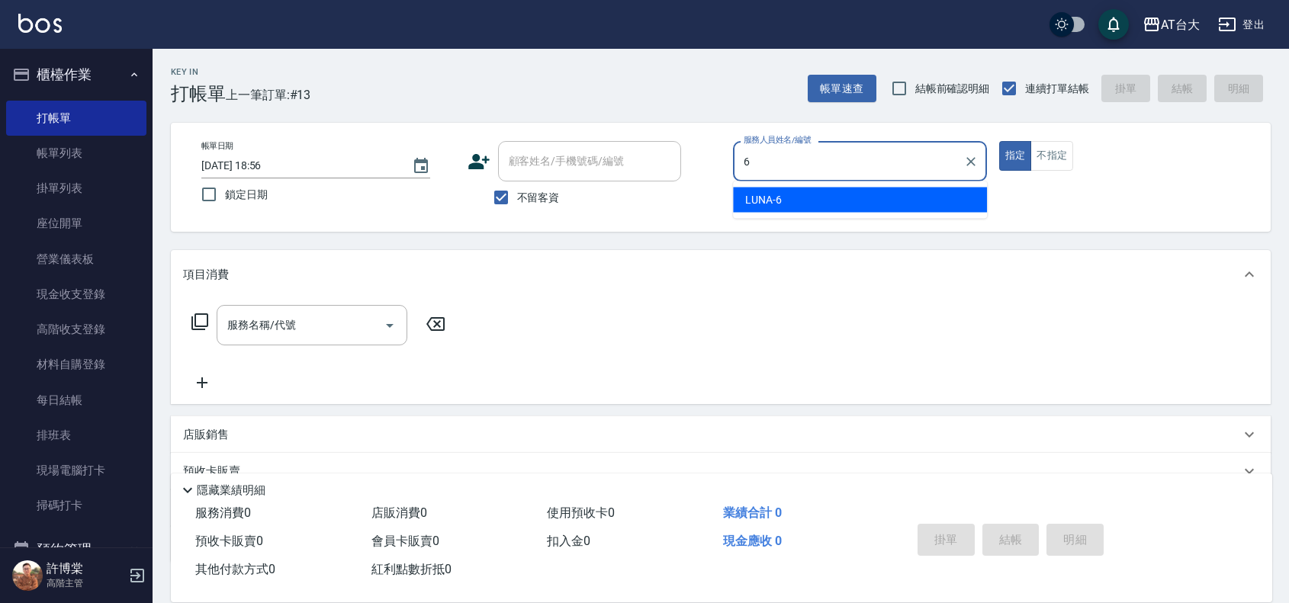
type input "LUNA-6"
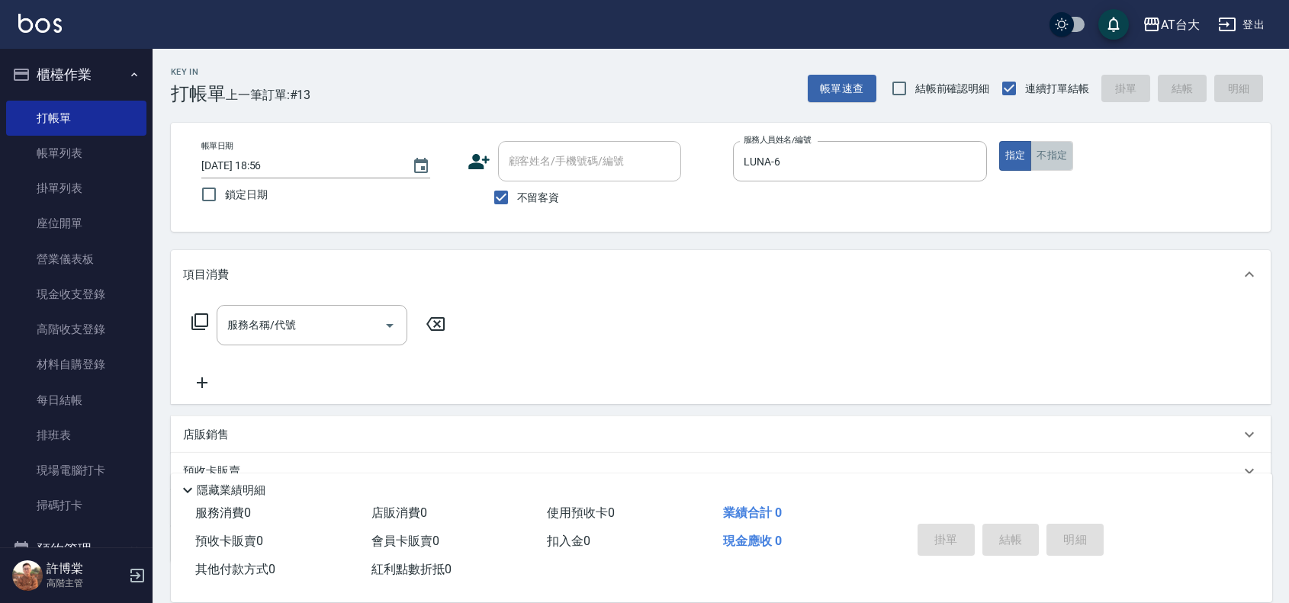
click at [1040, 155] on button "不指定" at bounding box center [1052, 156] width 43 height 30
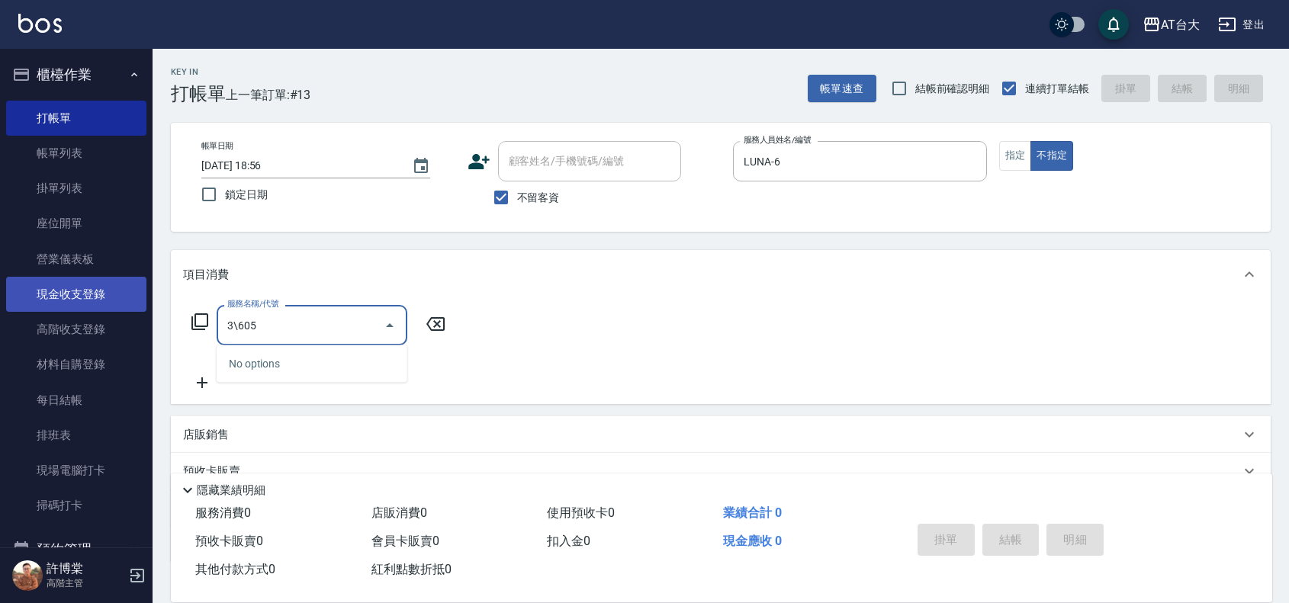
drag, startPoint x: 333, startPoint y: 307, endPoint x: 13, endPoint y: 304, distance: 319.6
click at [13, 304] on div "AT台大 登出 櫃檯作業 打帳單 帳單列表 掛單列表 座位開單 營業儀表板 現金收支登錄 高階收支登錄 材料自購登錄 每日結帳 排班表 現場電腦打卡 掃碼打卡…" at bounding box center [644, 354] width 1289 height 709
drag, startPoint x: 318, startPoint y: 336, endPoint x: 187, endPoint y: 351, distance: 132.1
click at [113, 329] on div "AT台大 登出 櫃檯作業 打帳單 帳單列表 掛單列表 座位開單 營業儀表板 現金收支登錄 高階收支登錄 材料自購登錄 每日結帳 排班表 現場電腦打卡 掃碼打卡…" at bounding box center [644, 354] width 1289 height 709
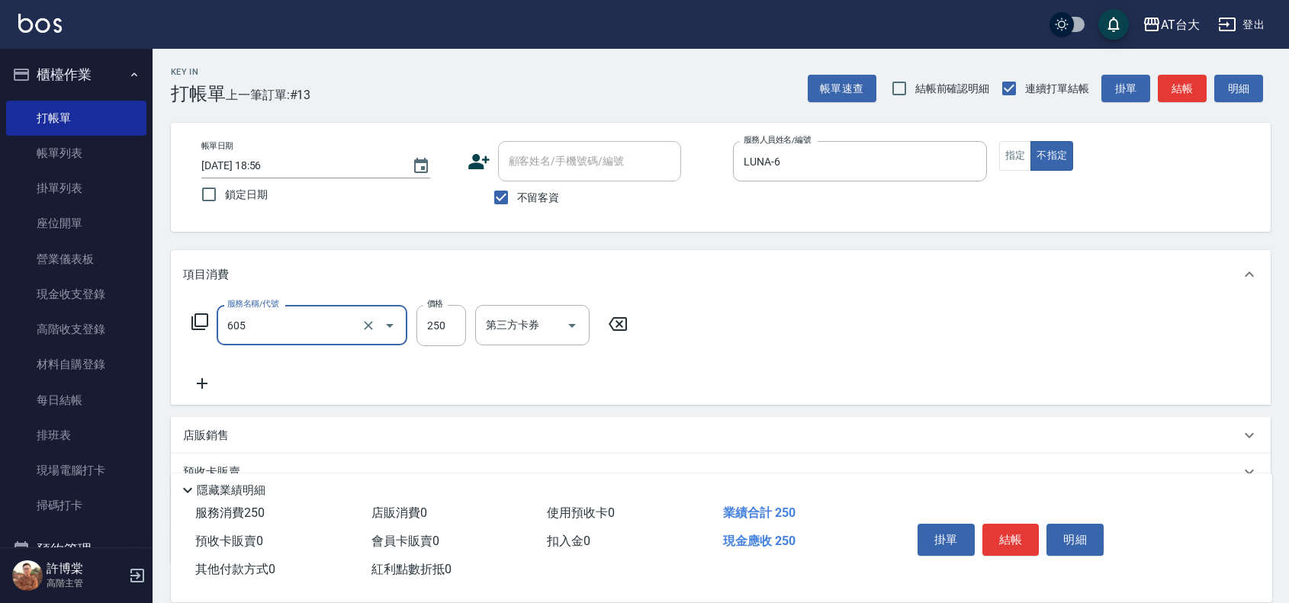
type input "洗髮 (女)(605)"
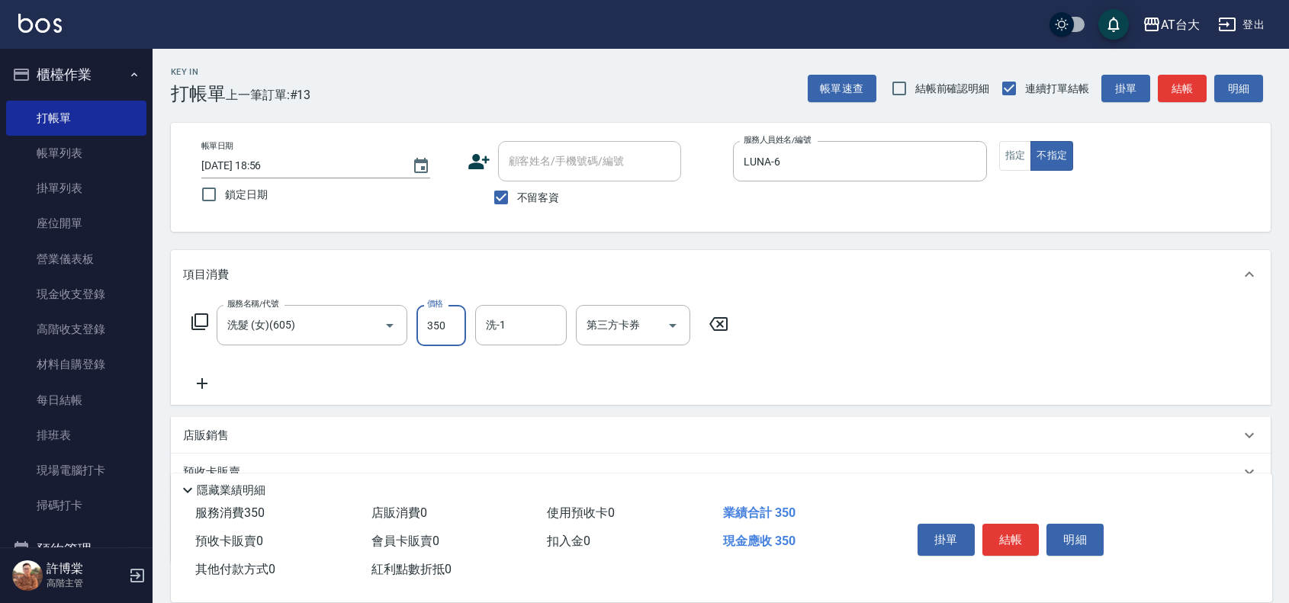
type input "350"
click at [1008, 524] on button "結帳" at bounding box center [1011, 540] width 57 height 32
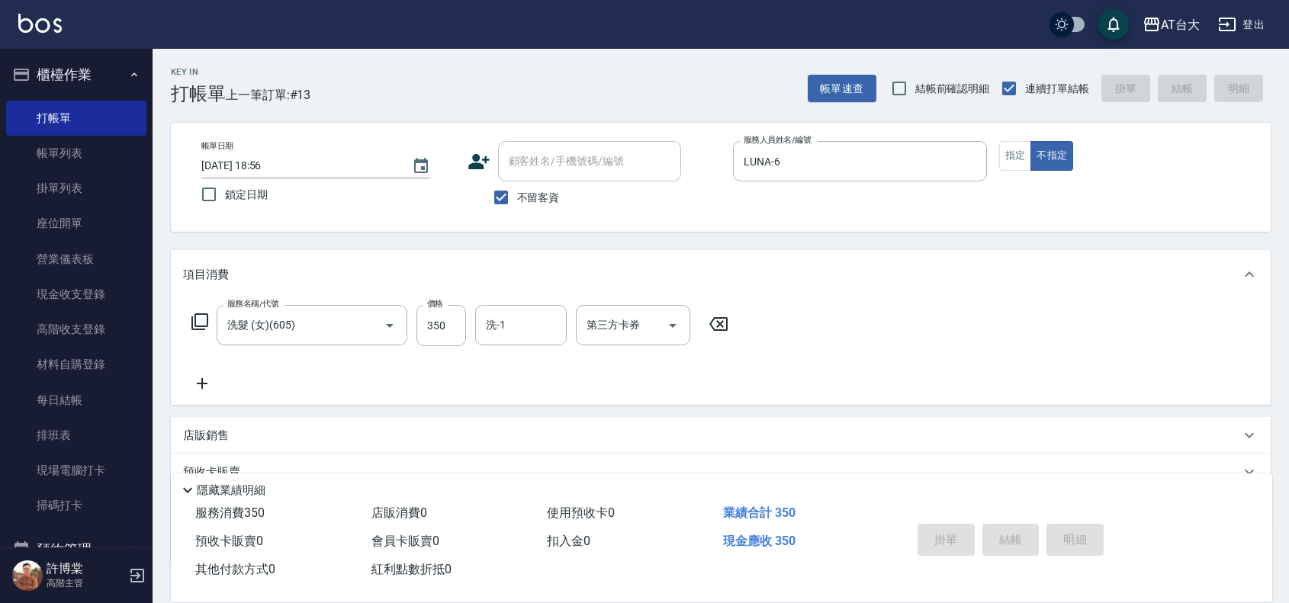
type input "[DATE] 19:17"
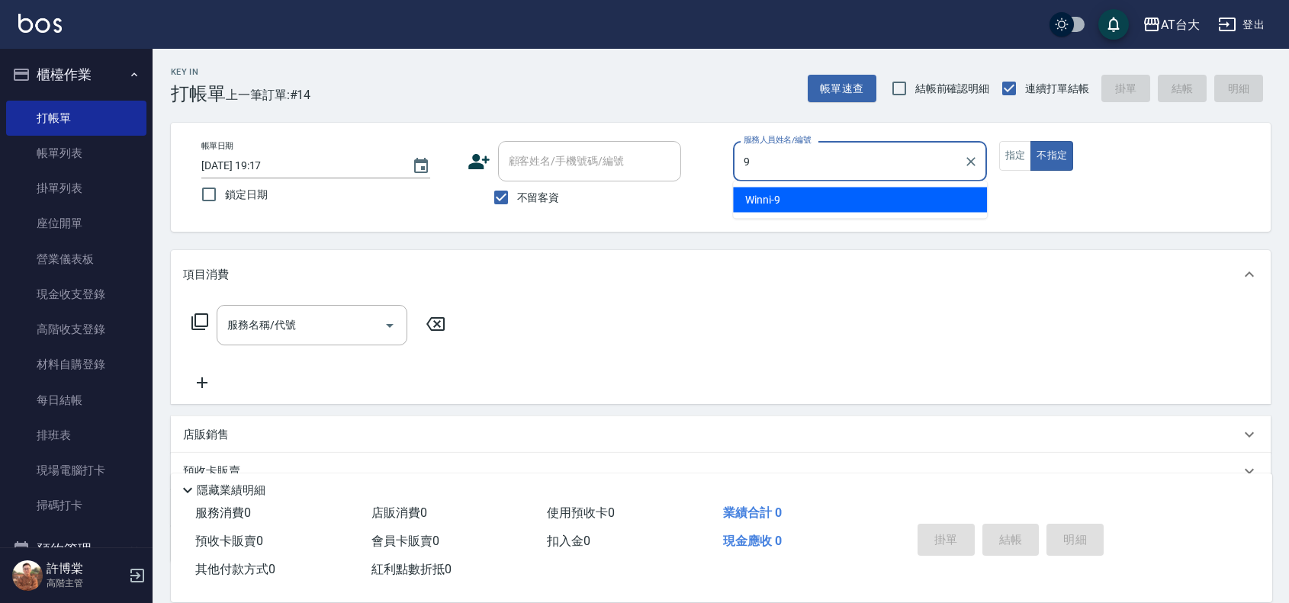
type input "Winni-9"
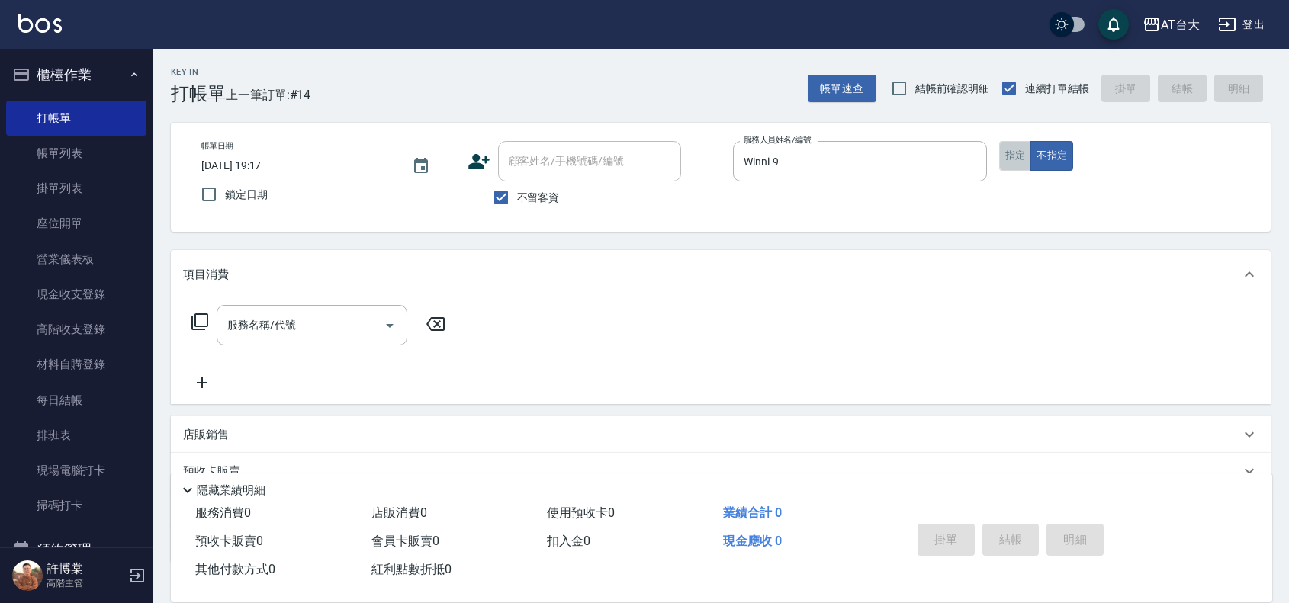
click at [1015, 166] on button "指定" at bounding box center [1015, 156] width 33 height 30
click at [378, 317] on div at bounding box center [389, 325] width 23 height 40
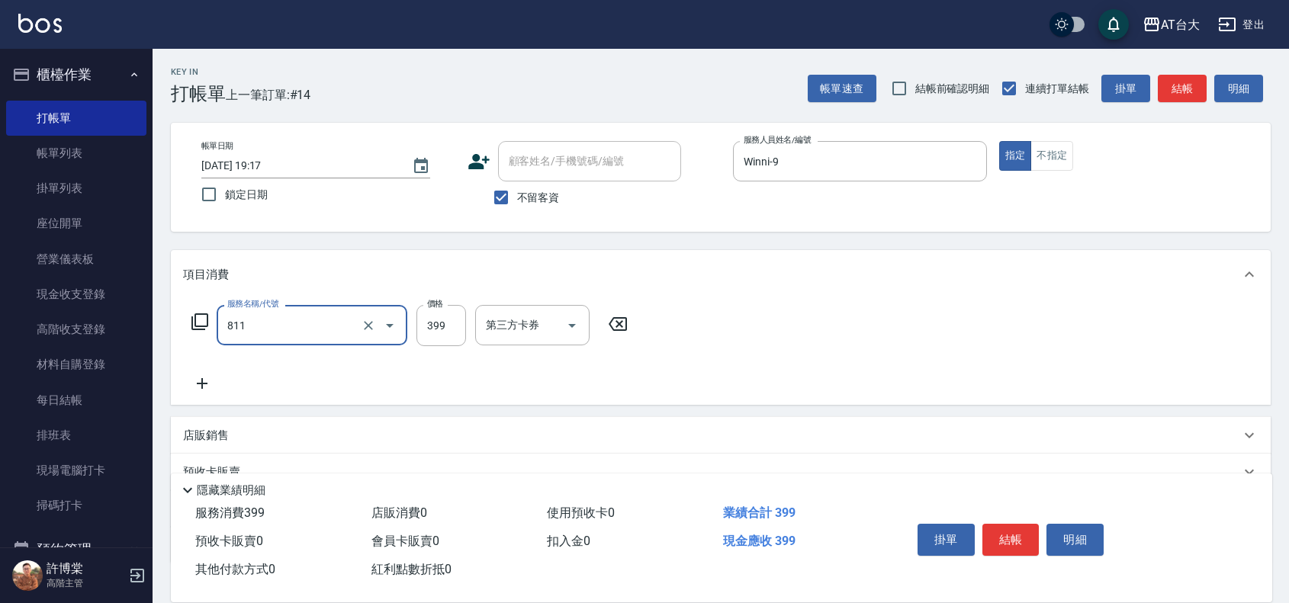
type input "洗+剪(811)"
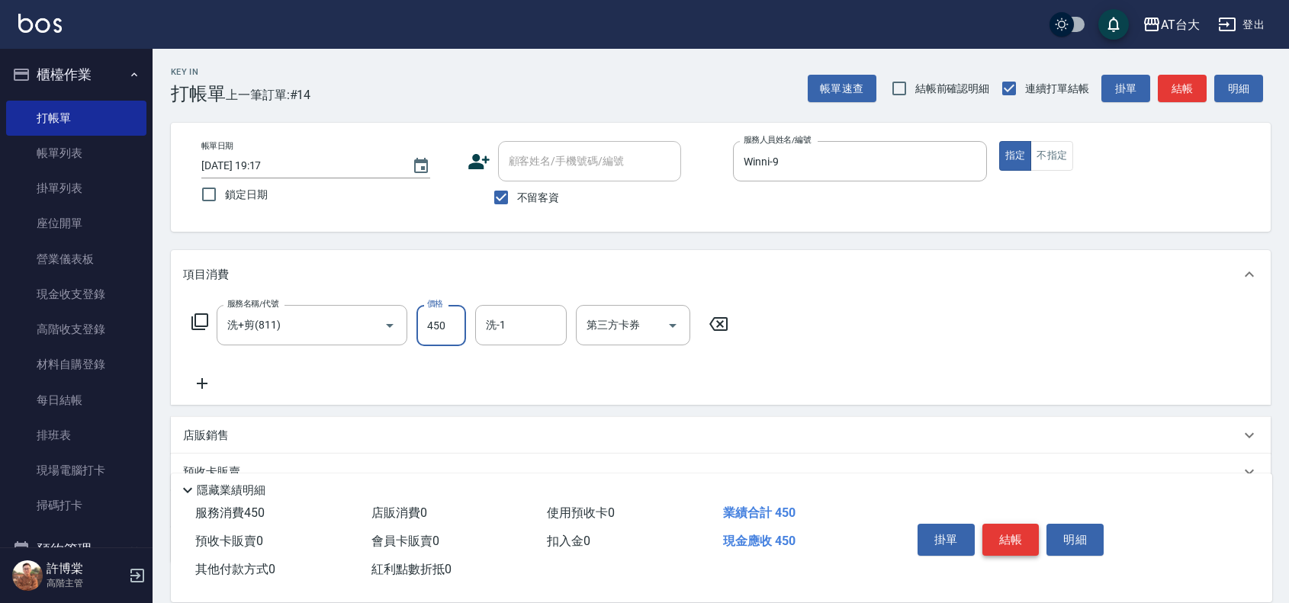
type input "450"
click at [1016, 546] on button "結帳" at bounding box center [1011, 540] width 57 height 32
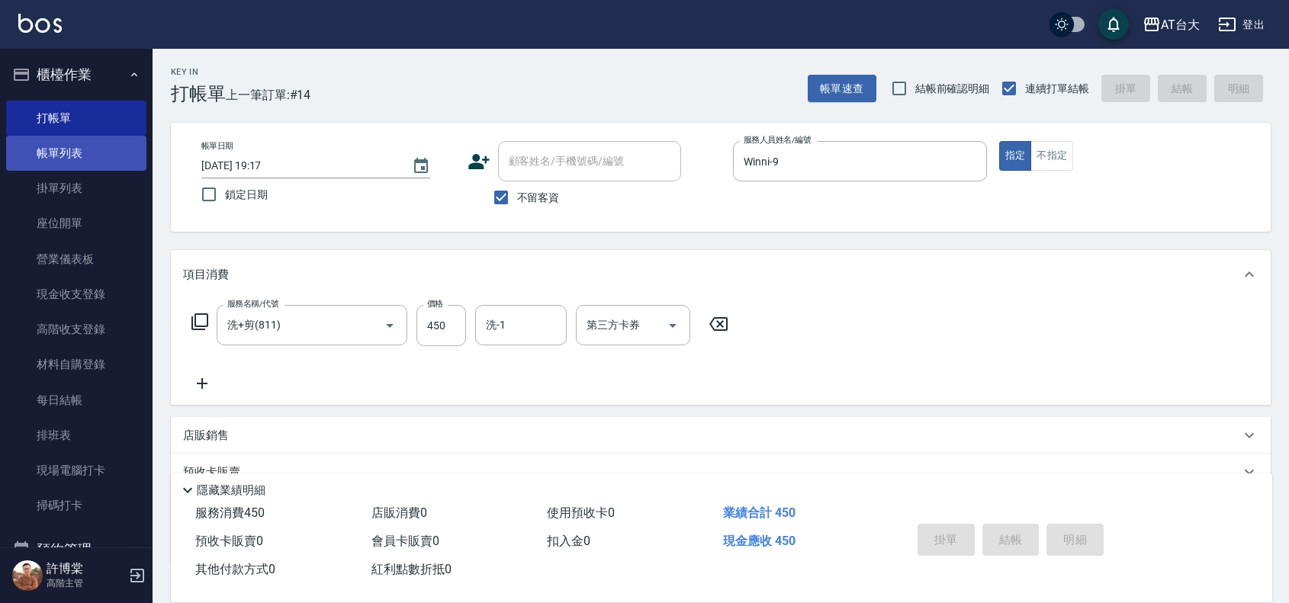
type input "[DATE] 19:33"
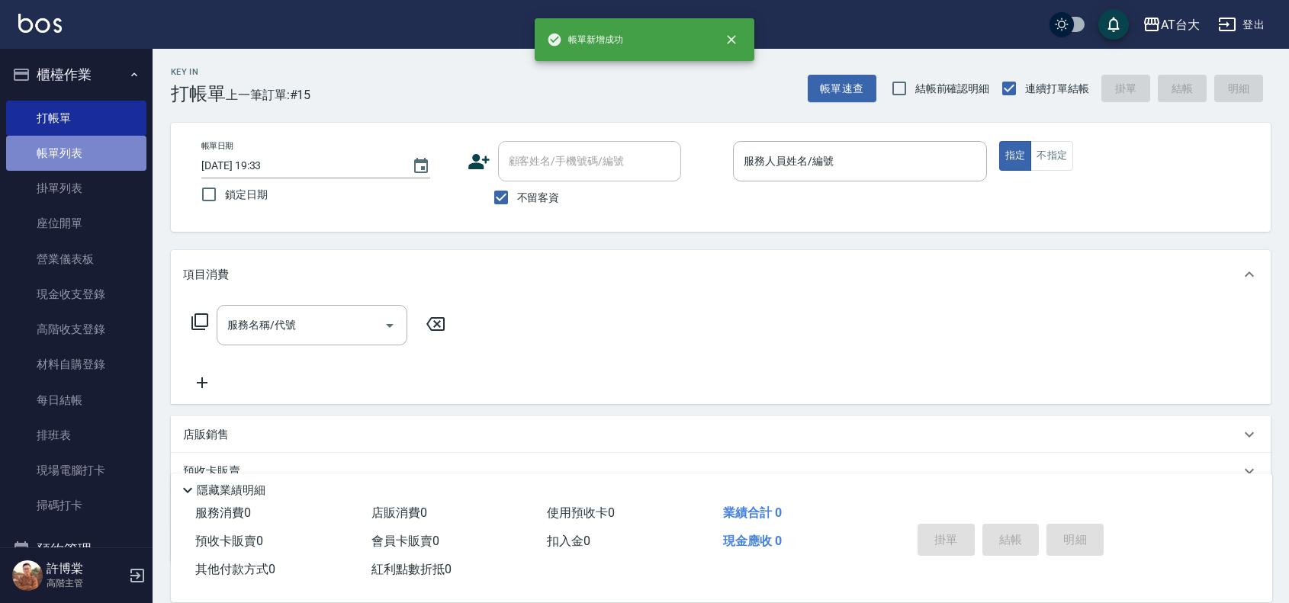
click at [99, 153] on link "帳單列表" at bounding box center [76, 153] width 140 height 35
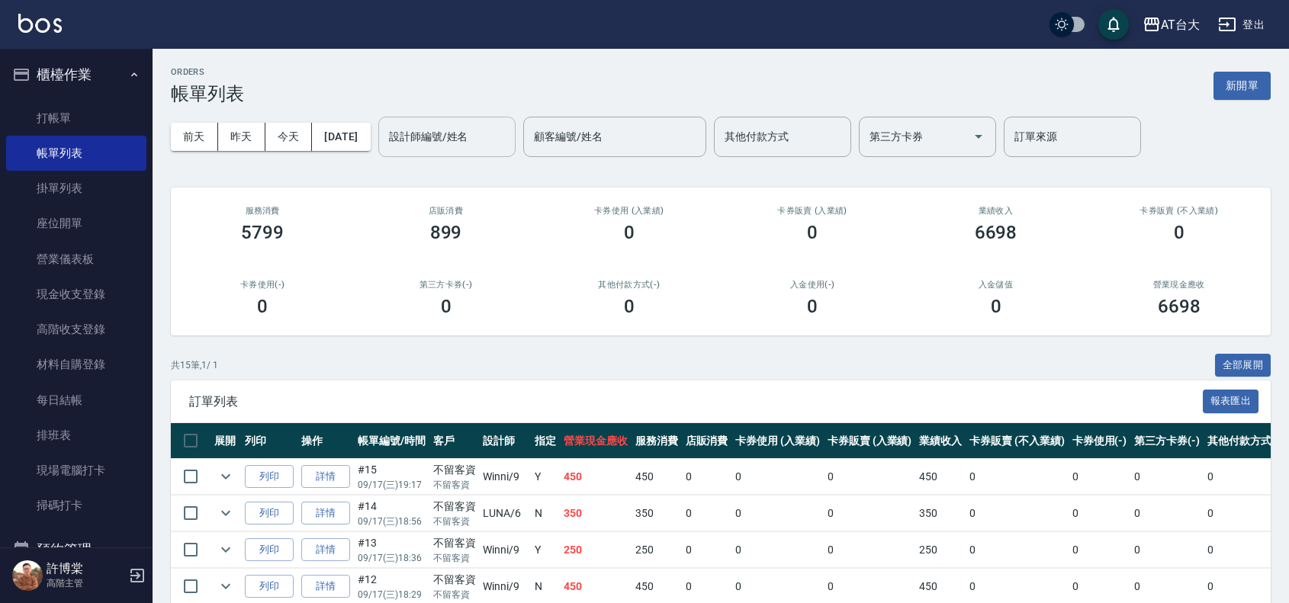
click at [484, 151] on div "設計師編號/姓名" at bounding box center [446, 137] width 137 height 40
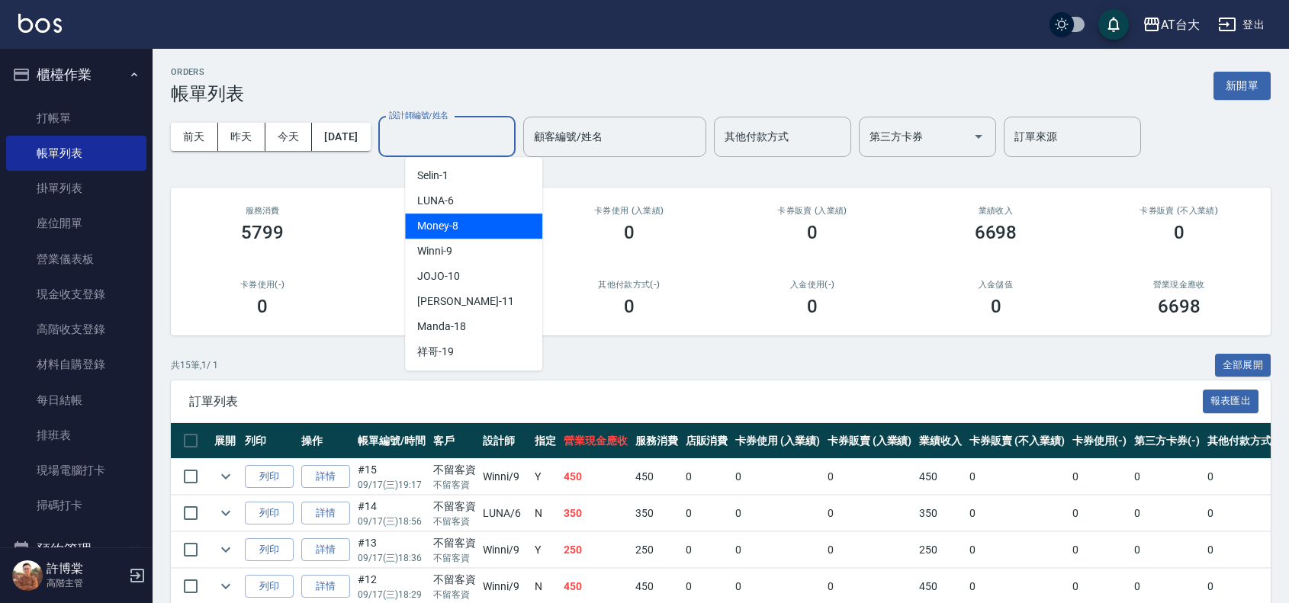
click at [492, 235] on div "Money -8" at bounding box center [473, 226] width 137 height 25
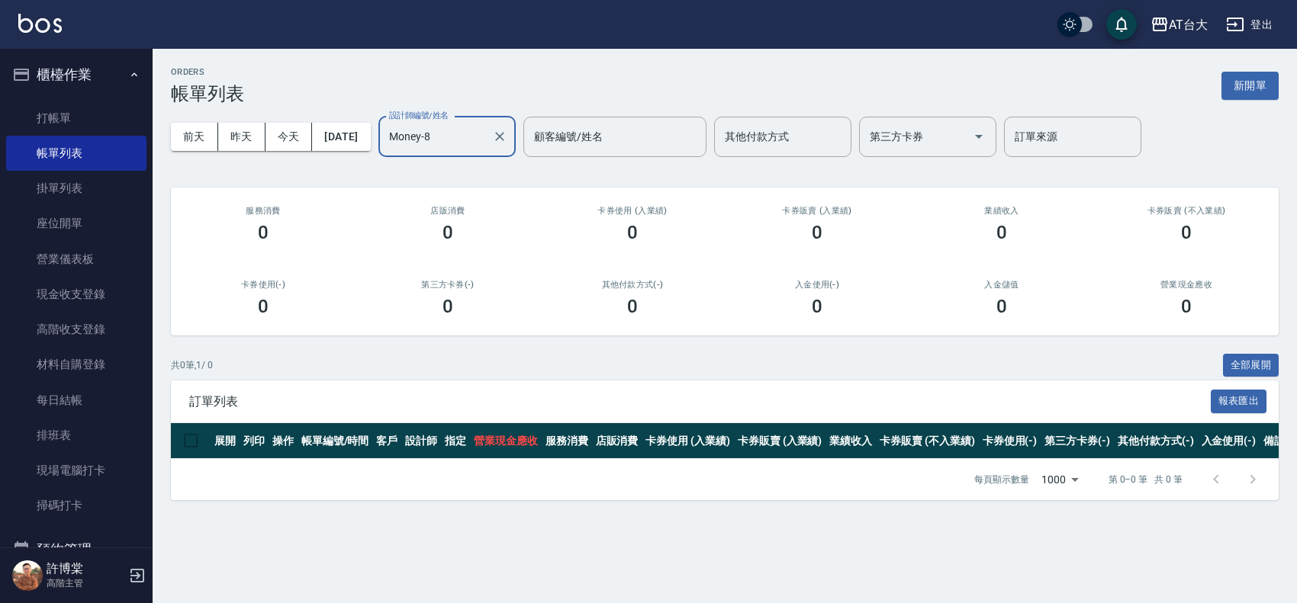
click at [486, 143] on input "Money-8" at bounding box center [435, 137] width 101 height 27
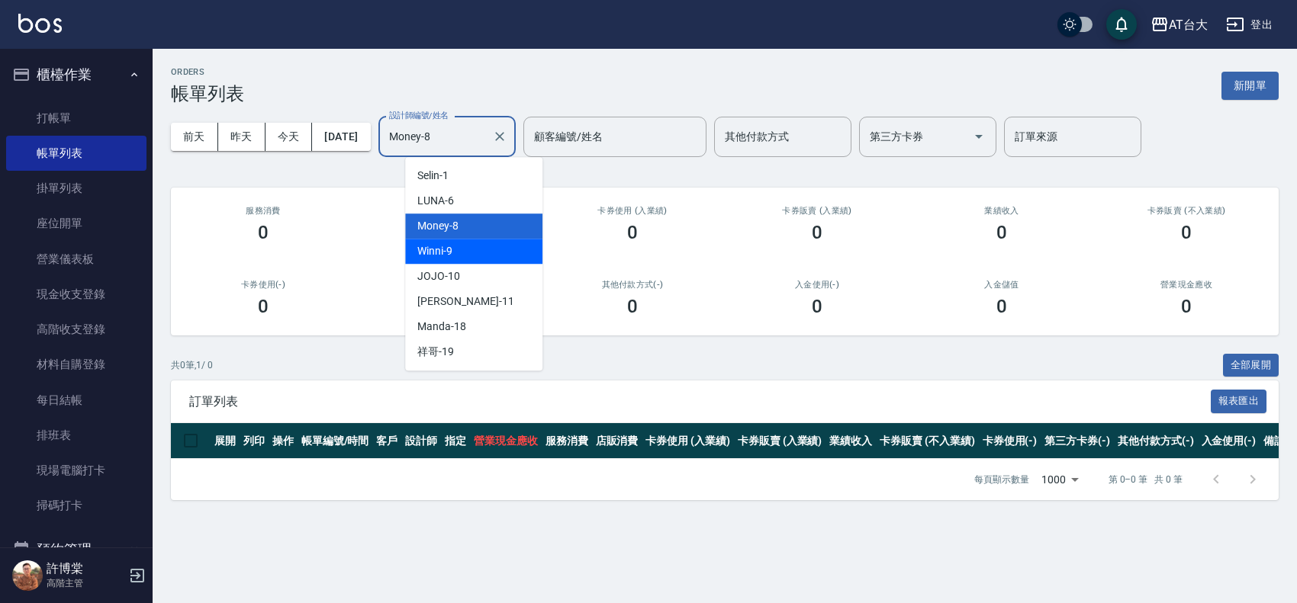
drag, startPoint x: 471, startPoint y: 241, endPoint x: 481, endPoint y: 234, distance: 12.1
click at [478, 237] on ul "Selin -1 LUNA -6 Money -8 Winni -9 JOJO -10 [PERSON_NAME] -11 Manda -18 祥哥 -19" at bounding box center [473, 264] width 137 height 214
click at [481, 249] on div "Winni -9" at bounding box center [473, 251] width 137 height 25
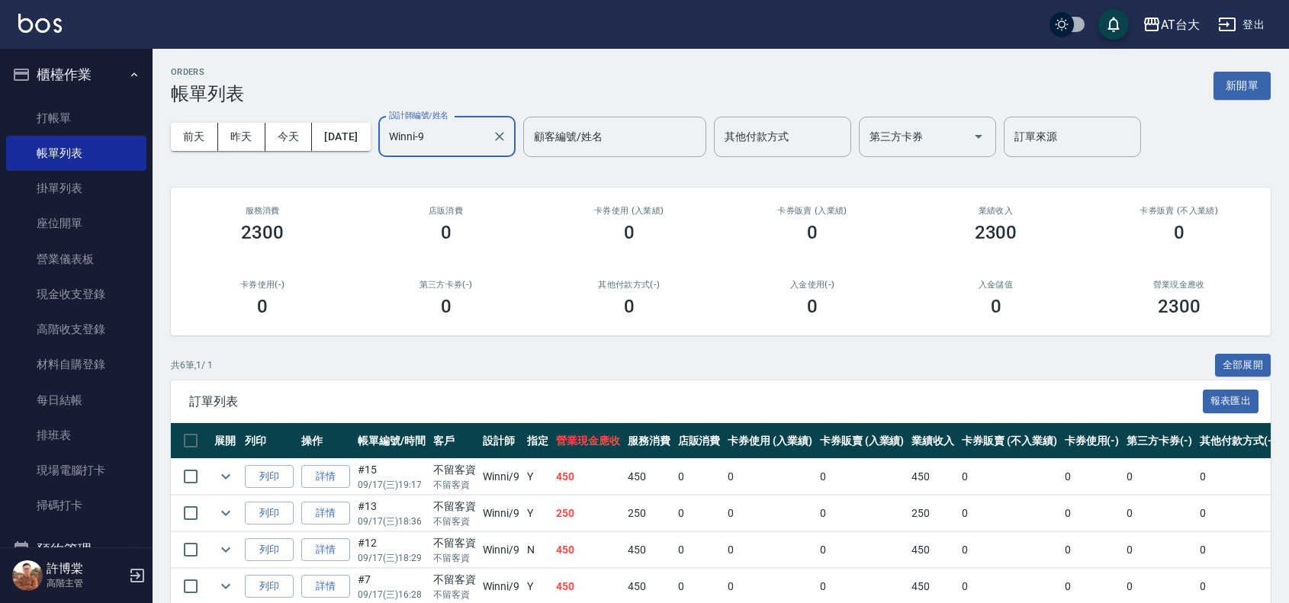
click at [486, 141] on input "Winni-9" at bounding box center [435, 137] width 101 height 27
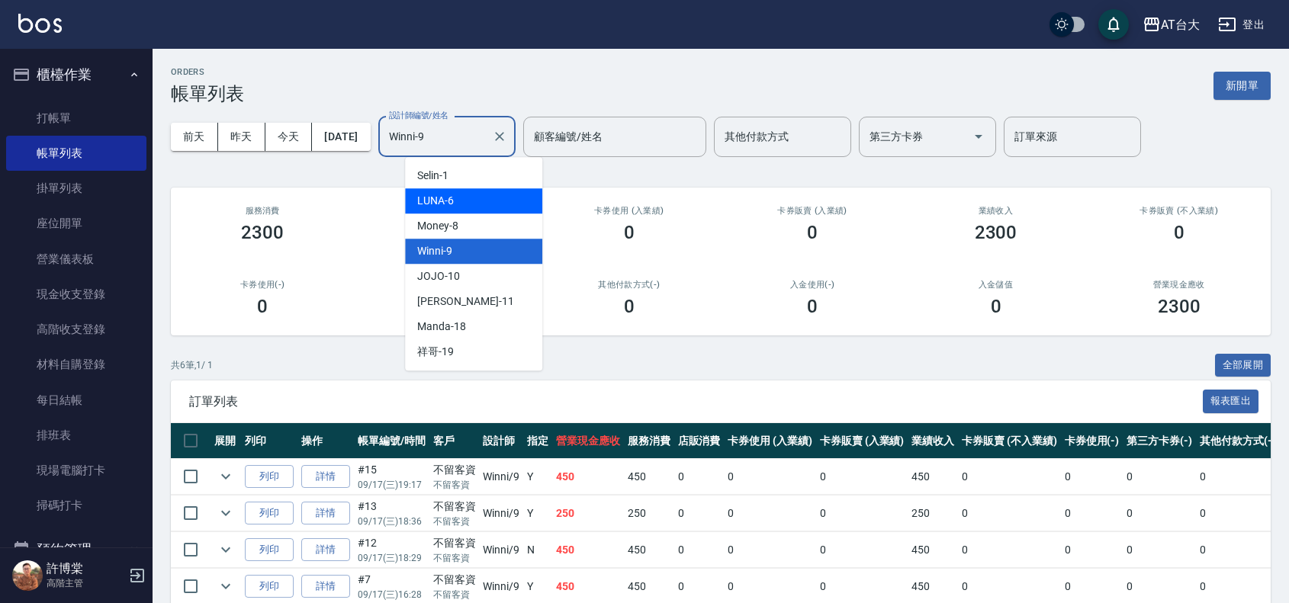
click at [460, 191] on div "LUNA -6" at bounding box center [473, 200] width 137 height 25
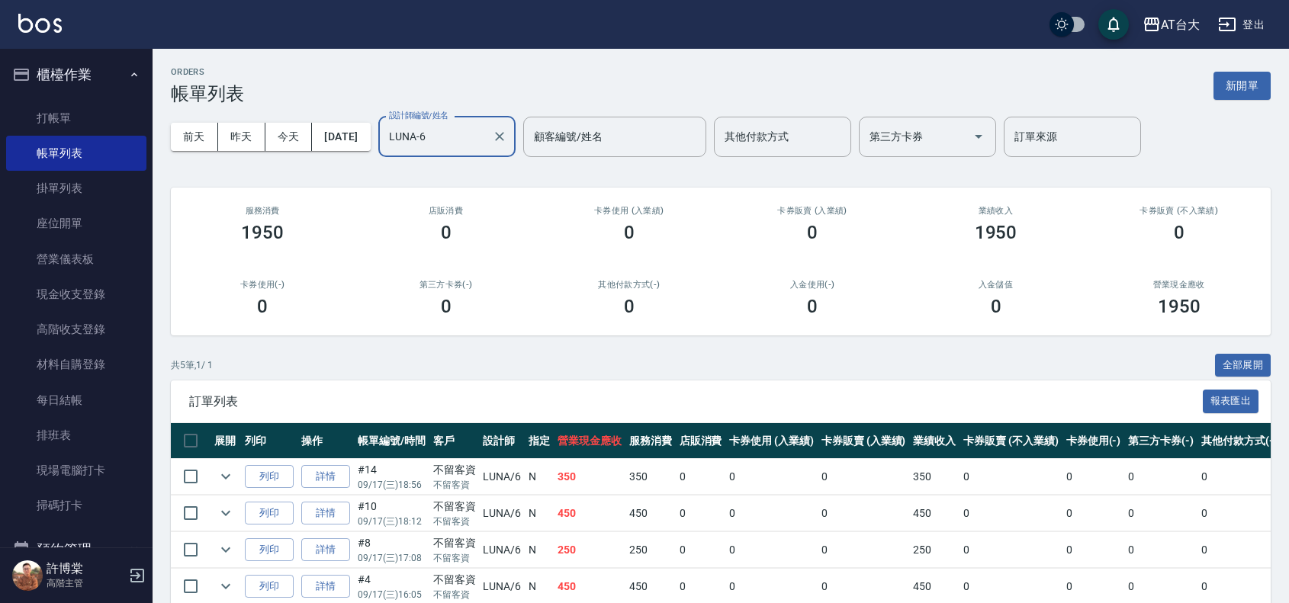
click at [467, 147] on input "LUNA-6" at bounding box center [435, 137] width 101 height 27
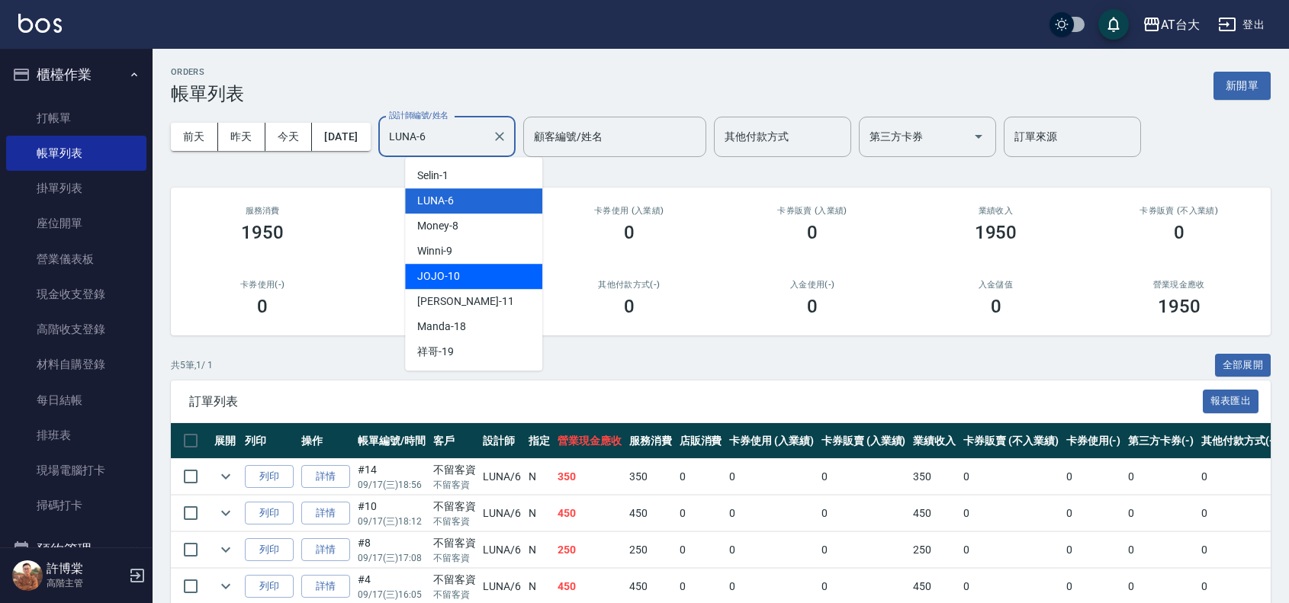
click at [493, 278] on div "JOJO -10" at bounding box center [473, 276] width 137 height 25
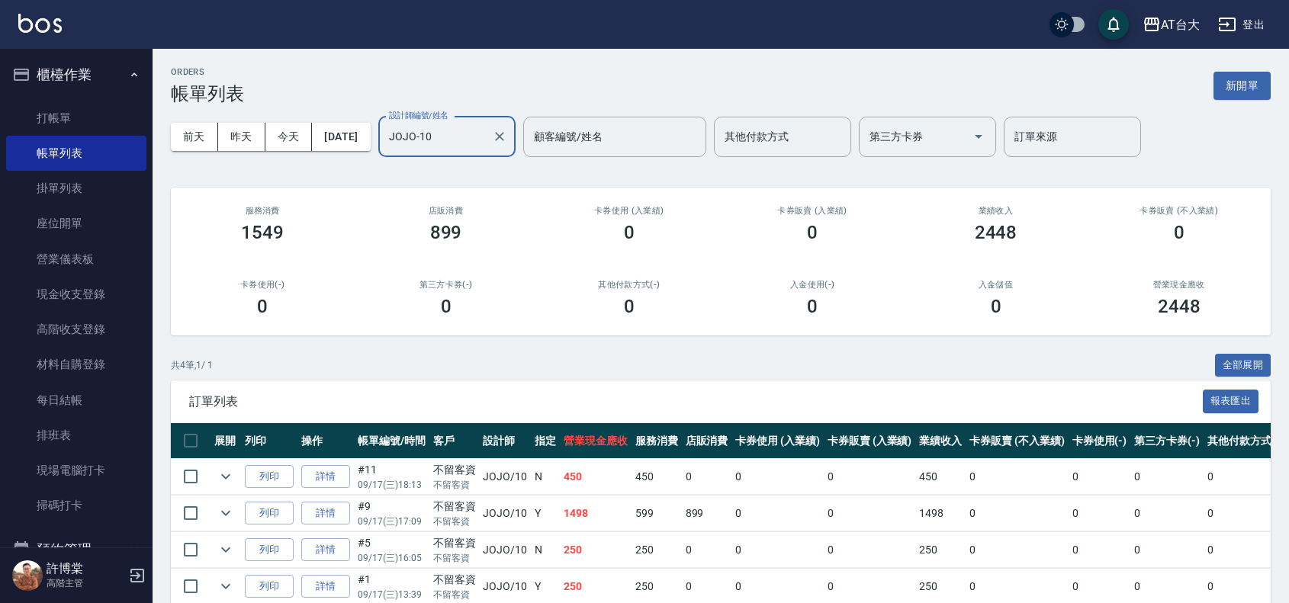
click at [486, 147] on input "JOJO-10" at bounding box center [435, 137] width 101 height 27
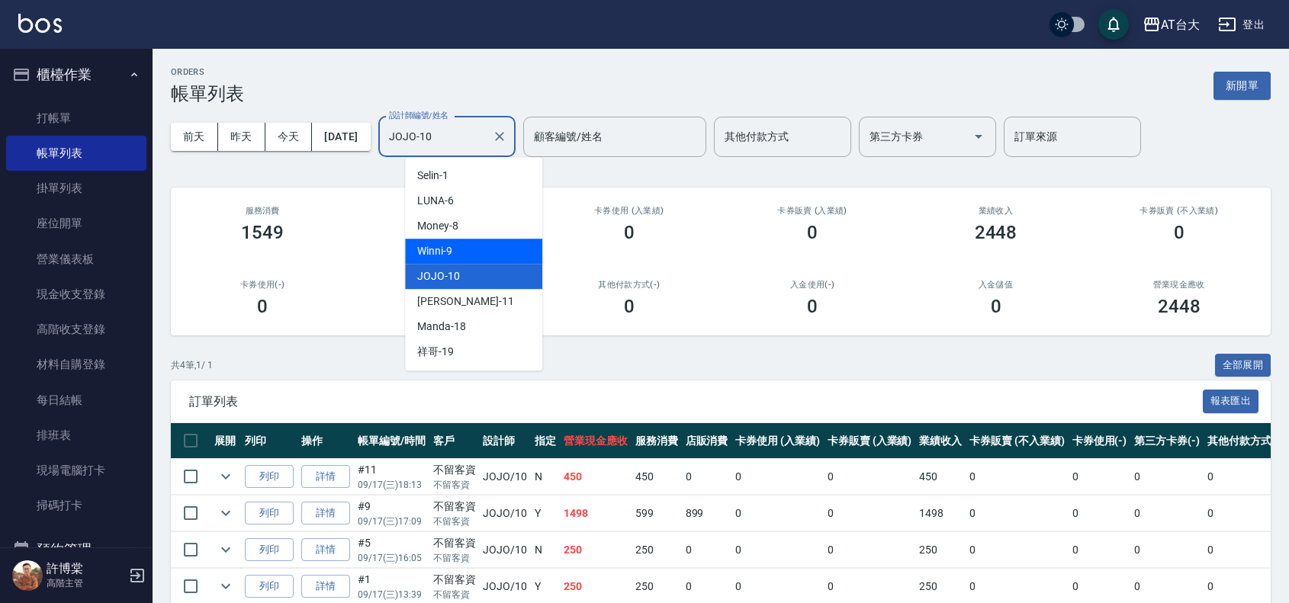
click at [460, 249] on div "Winni -9" at bounding box center [473, 251] width 137 height 25
type input "Winni-9"
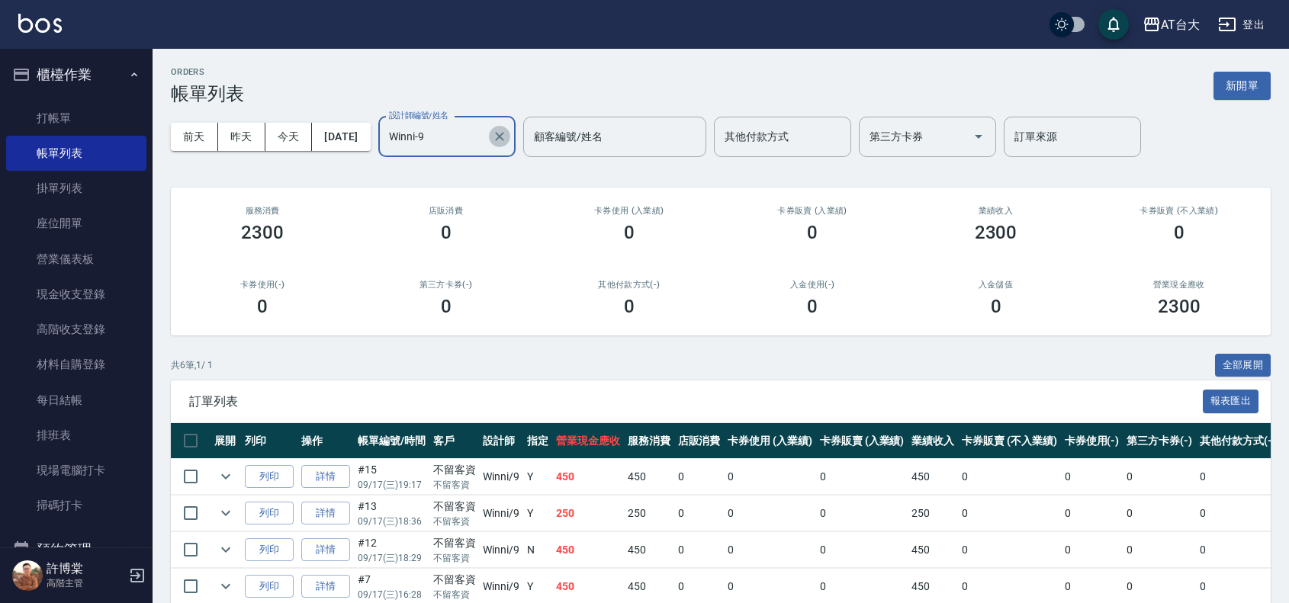
click at [504, 139] on icon "Clear" at bounding box center [499, 136] width 9 height 9
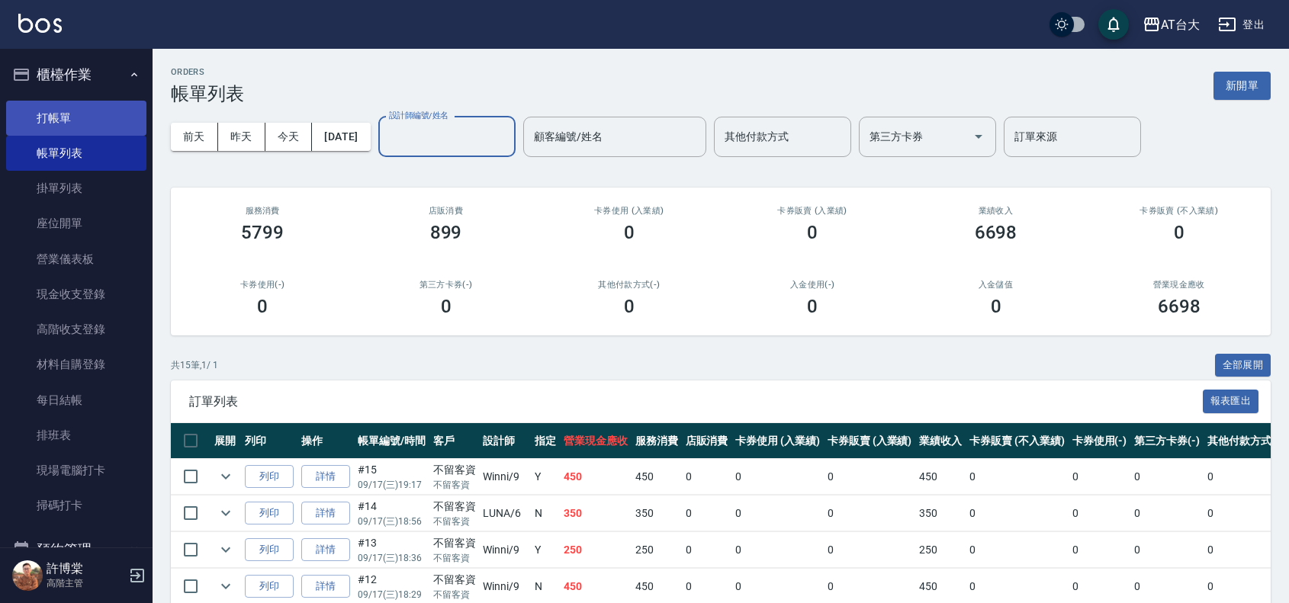
click at [111, 105] on link "打帳單" at bounding box center [76, 118] width 140 height 35
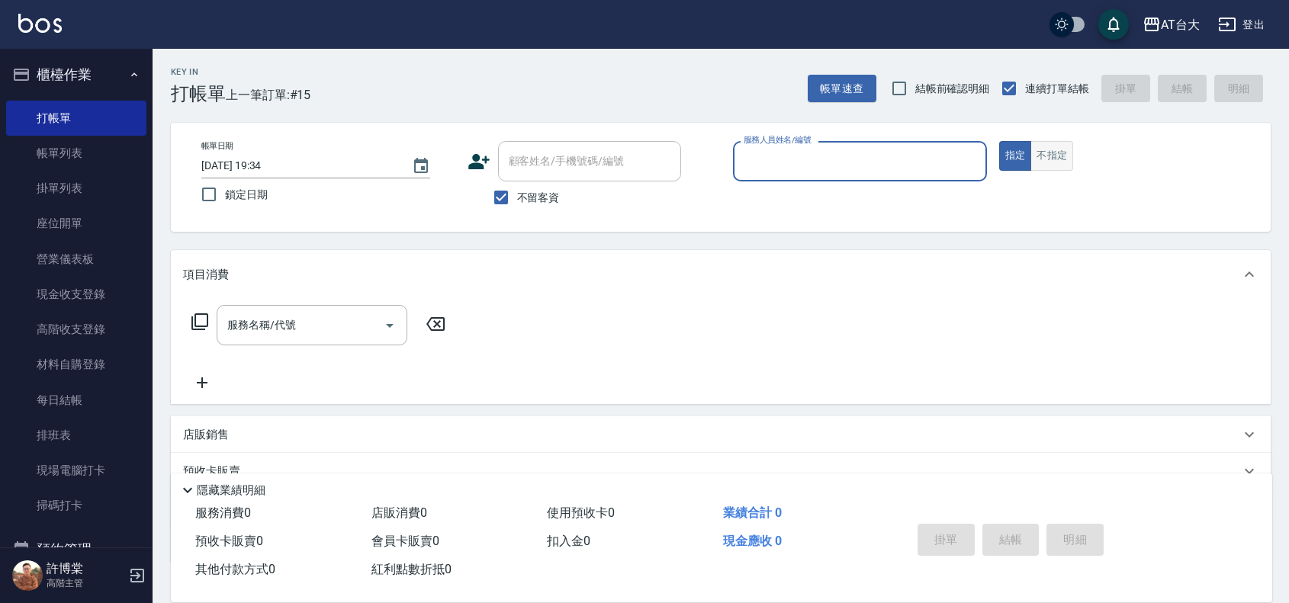
click at [1049, 161] on button "不指定" at bounding box center [1052, 156] width 43 height 30
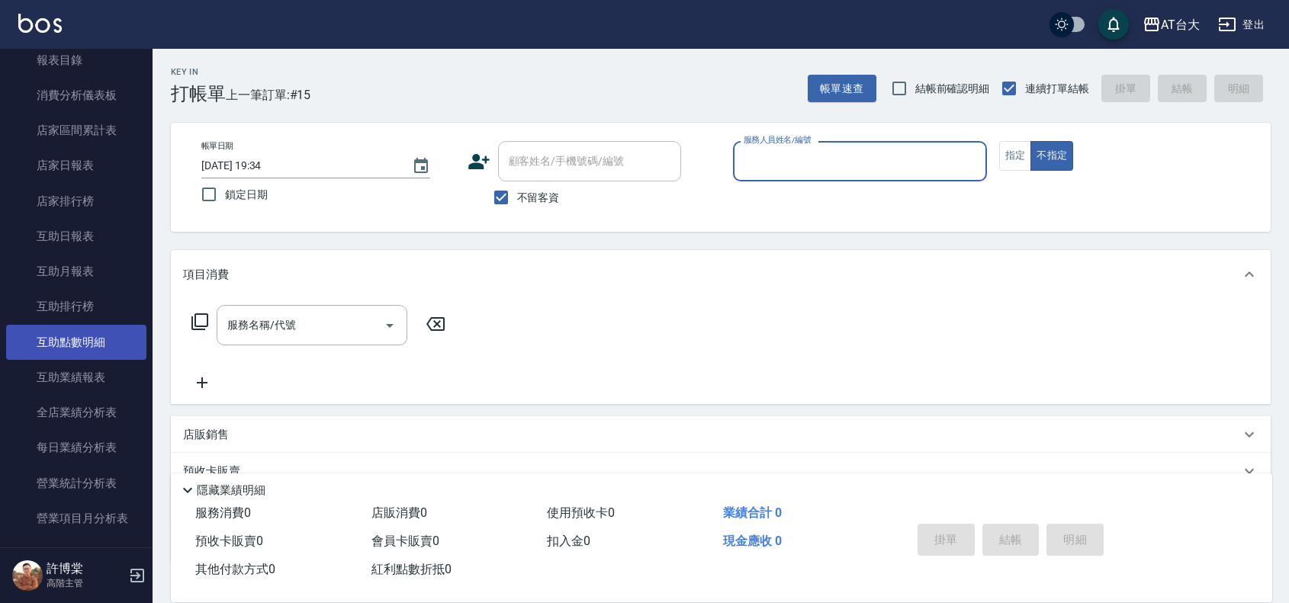
scroll to position [667, 0]
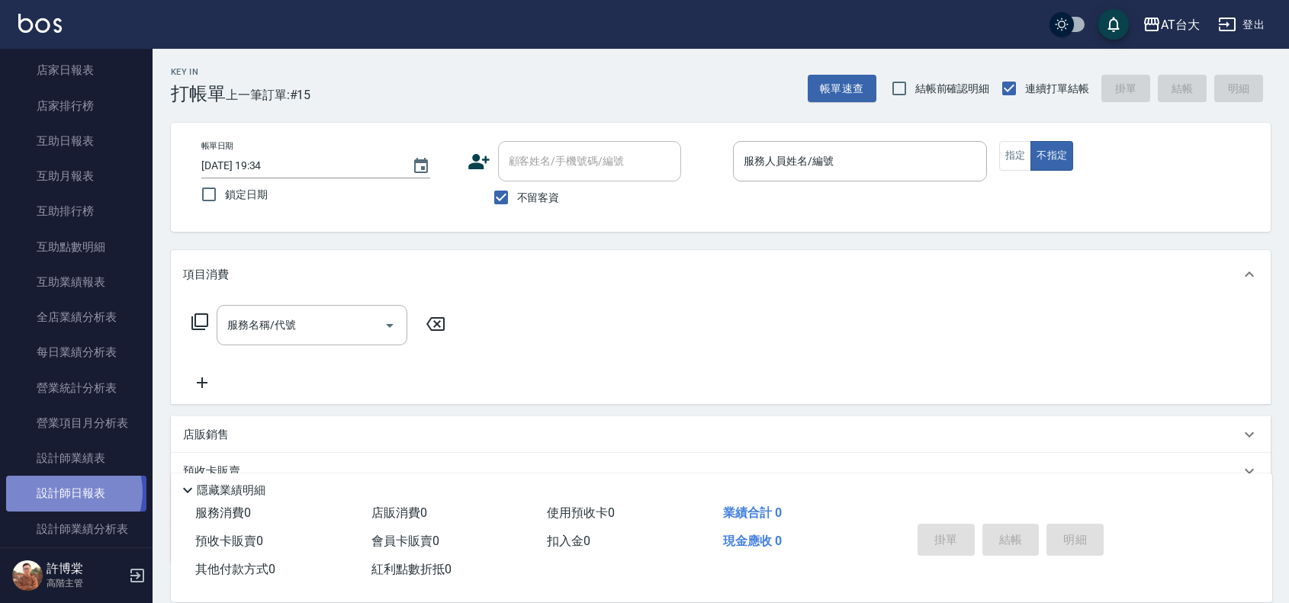
click at [67, 492] on link "設計師日報表" at bounding box center [76, 493] width 140 height 35
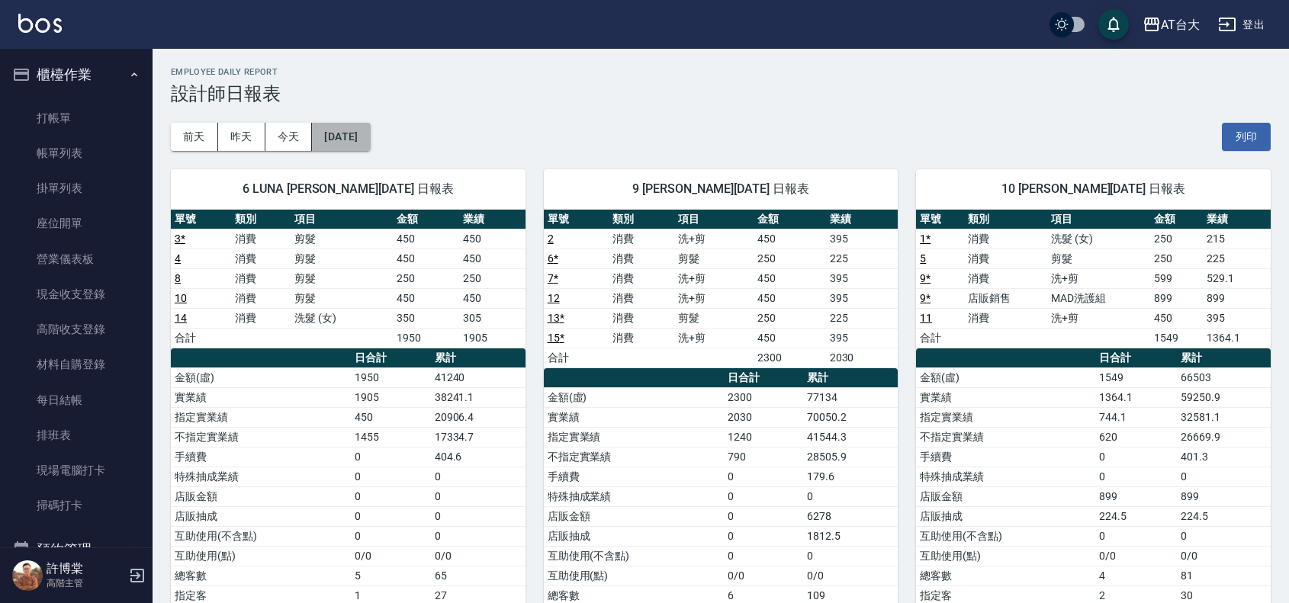
click at [368, 150] on button "[DATE]" at bounding box center [341, 137] width 58 height 28
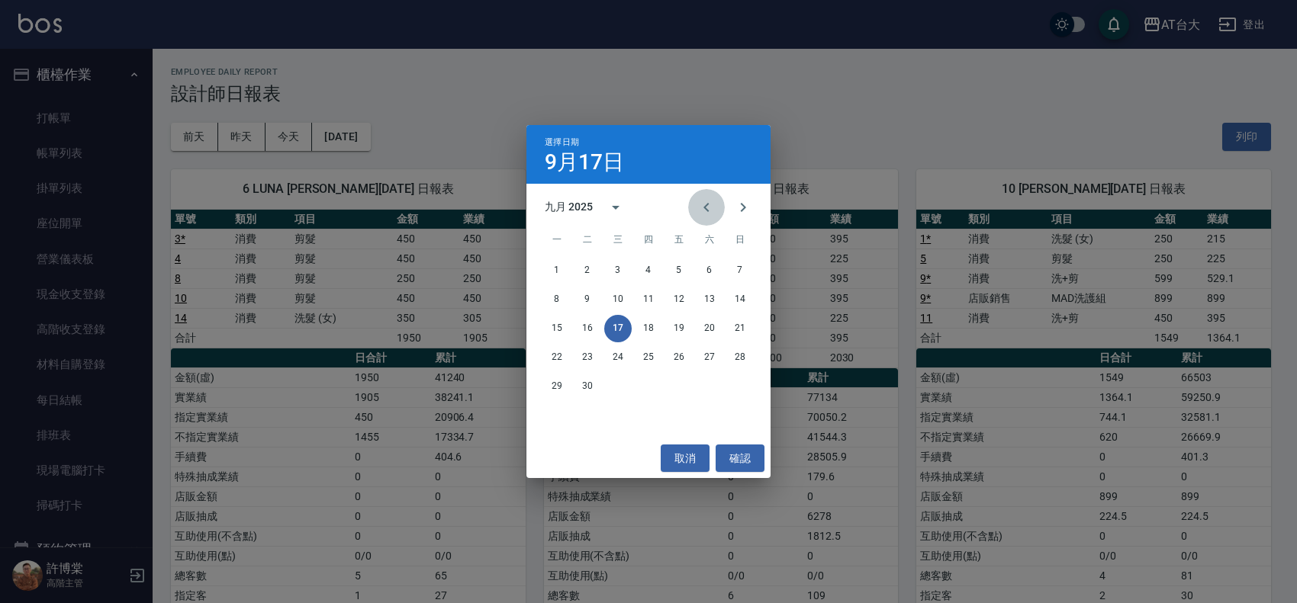
click at [703, 212] on icon "Previous month" at bounding box center [706, 207] width 18 height 18
click at [711, 333] on button "19" at bounding box center [709, 328] width 27 height 27
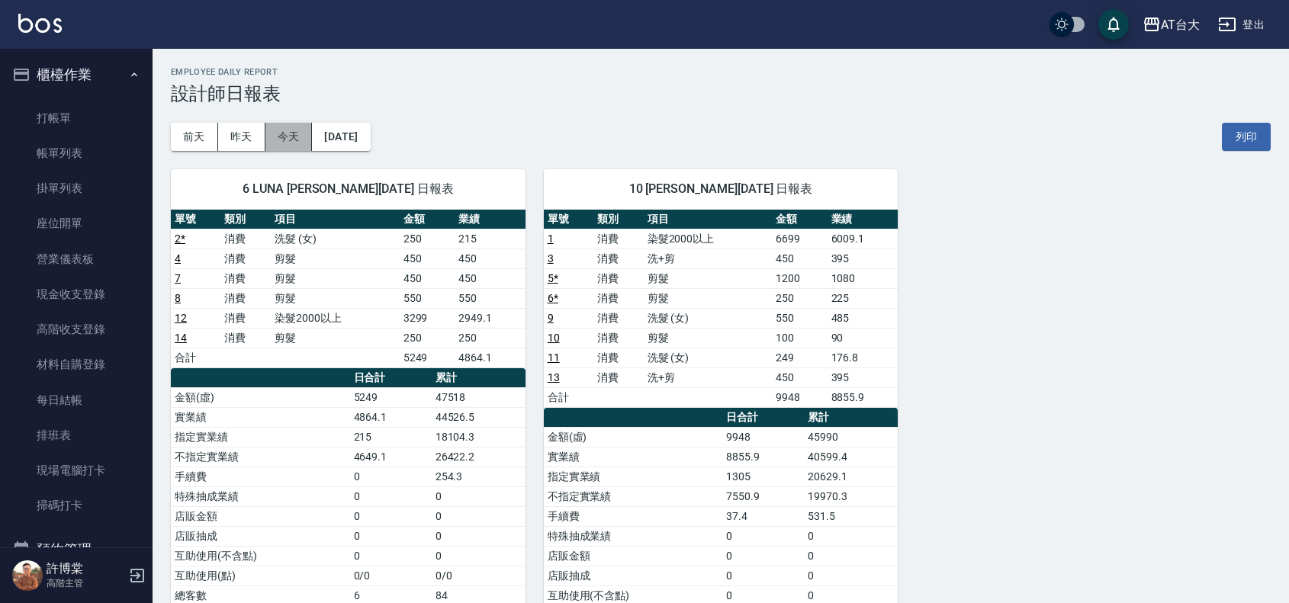
click at [292, 138] on button "今天" at bounding box center [288, 137] width 47 height 28
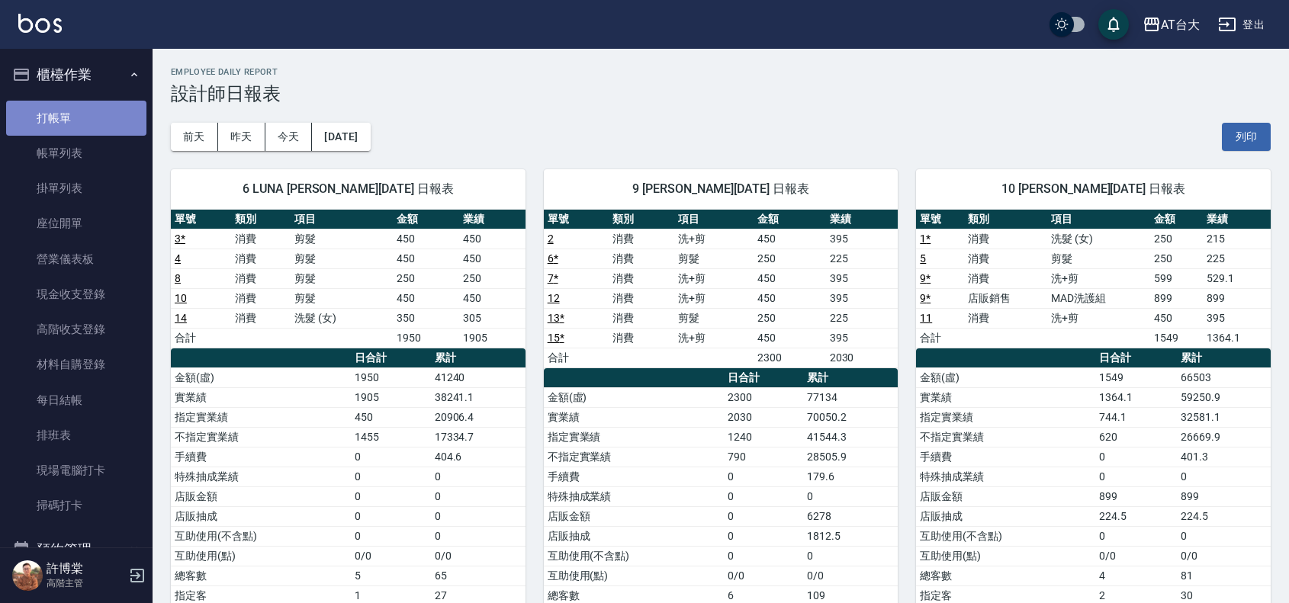
click at [96, 126] on link "打帳單" at bounding box center [76, 118] width 140 height 35
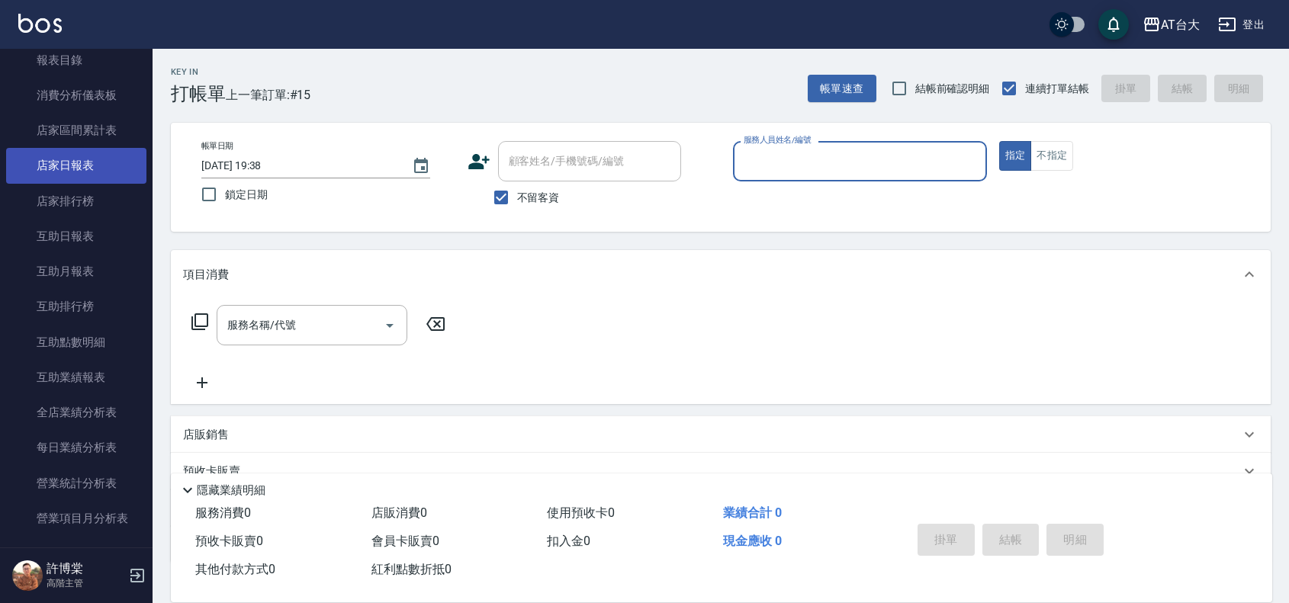
scroll to position [667, 0]
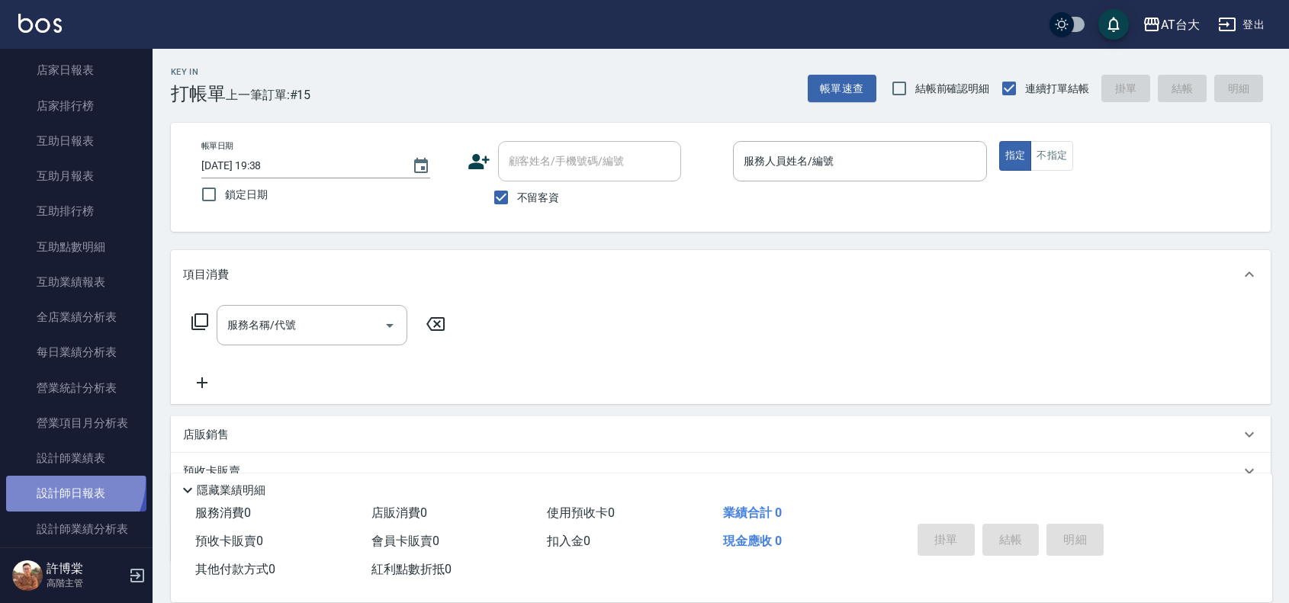
click at [66, 481] on link "設計師日報表" at bounding box center [76, 493] width 140 height 35
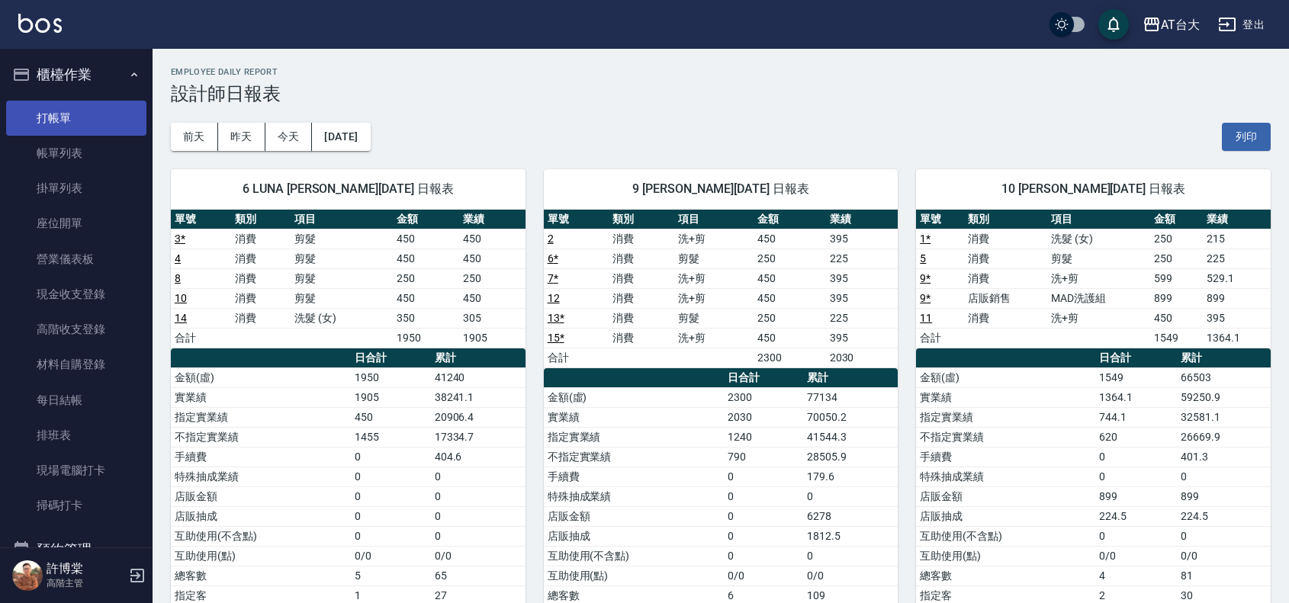
click at [69, 114] on link "打帳單" at bounding box center [76, 118] width 140 height 35
